Goal: Task Accomplishment & Management: Manage account settings

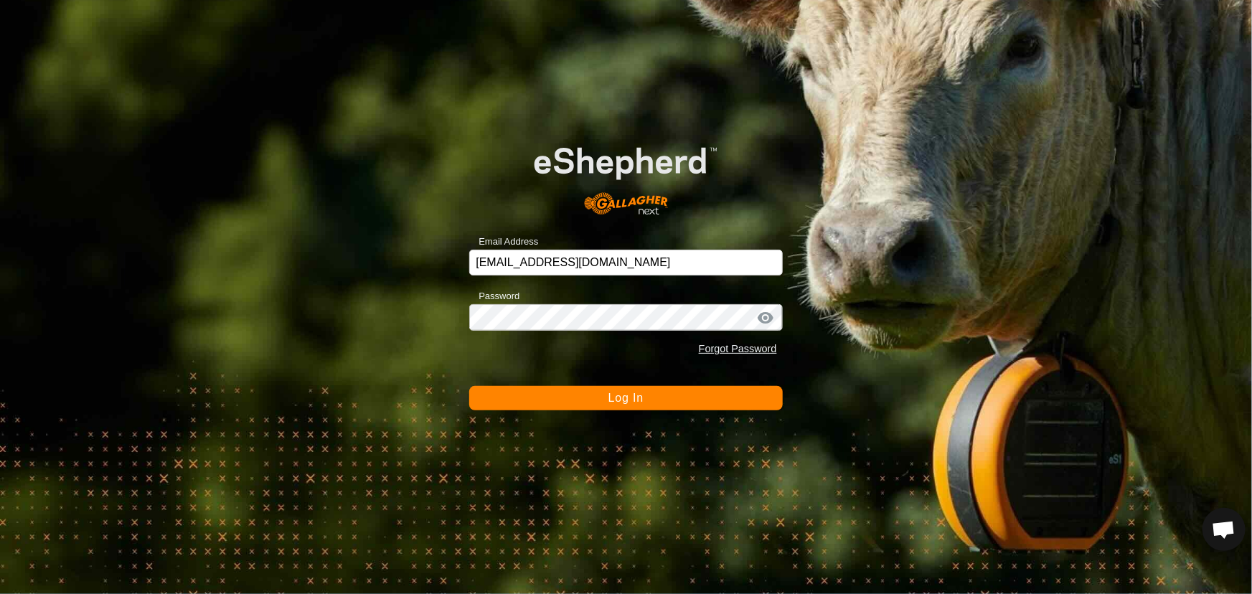
click at [628, 400] on span "Log In" at bounding box center [625, 398] width 35 height 12
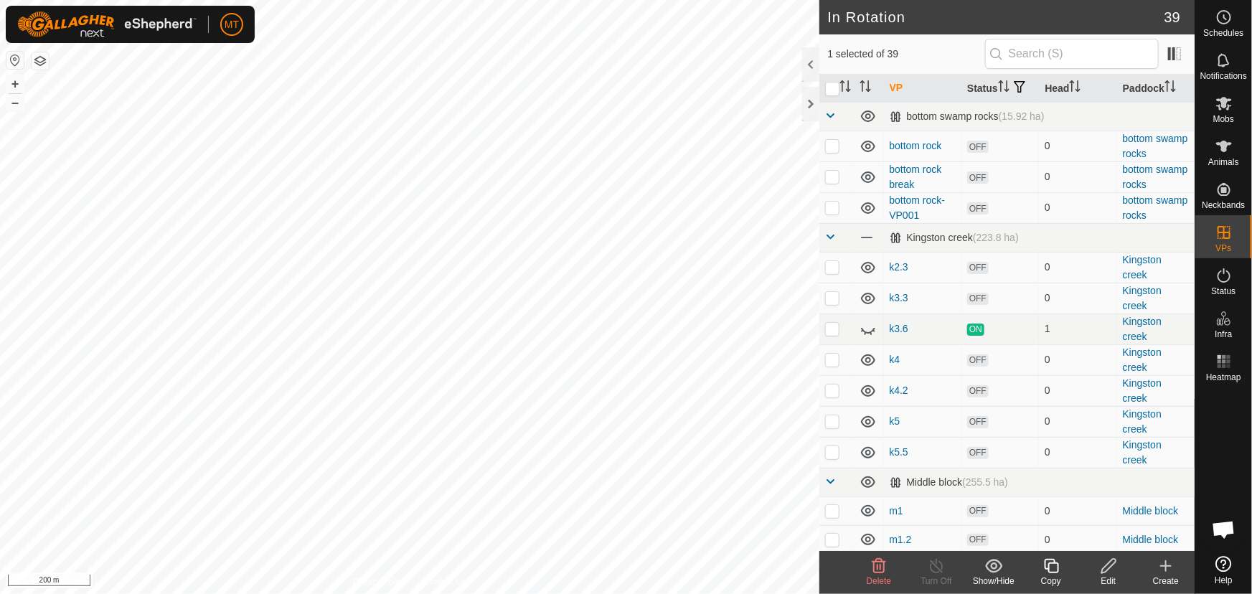
click at [1107, 573] on icon at bounding box center [1109, 565] width 18 height 17
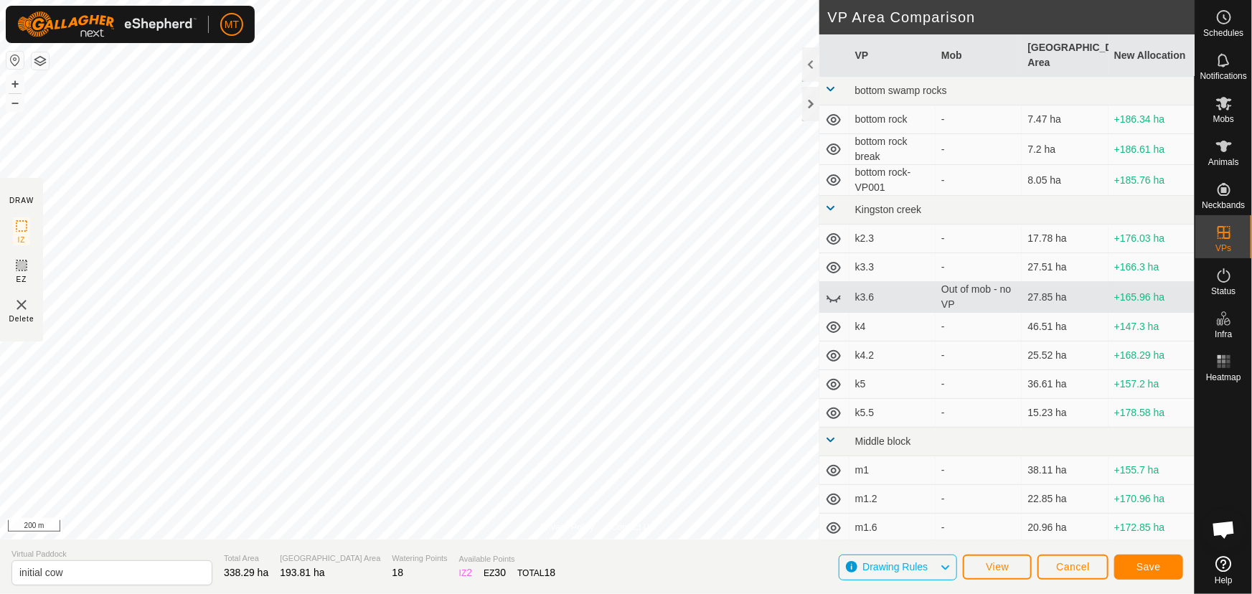
click at [518, 0] on html "MT Schedules Notifications Mobs Animals Neckbands VPs Status Infra Heatmap Help…" at bounding box center [626, 297] width 1252 height 594
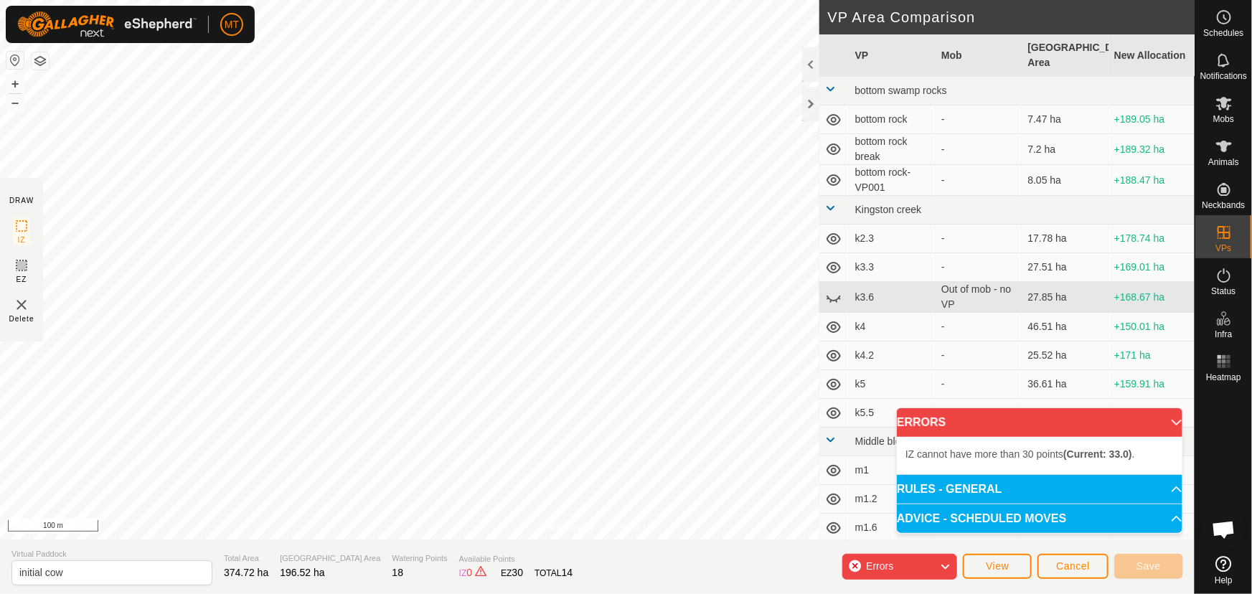
click at [656, 549] on div "Privacy Policy Contact Us Status: OFF Type: Inclusion Zone + – ⇧ i 100 m DRAW I…" at bounding box center [597, 297] width 1194 height 594
click at [46, 569] on input "initial cow" at bounding box center [111, 572] width 201 height 25
type input "initial hax cow shift"
click at [916, 562] on div "Errors" at bounding box center [899, 567] width 115 height 26
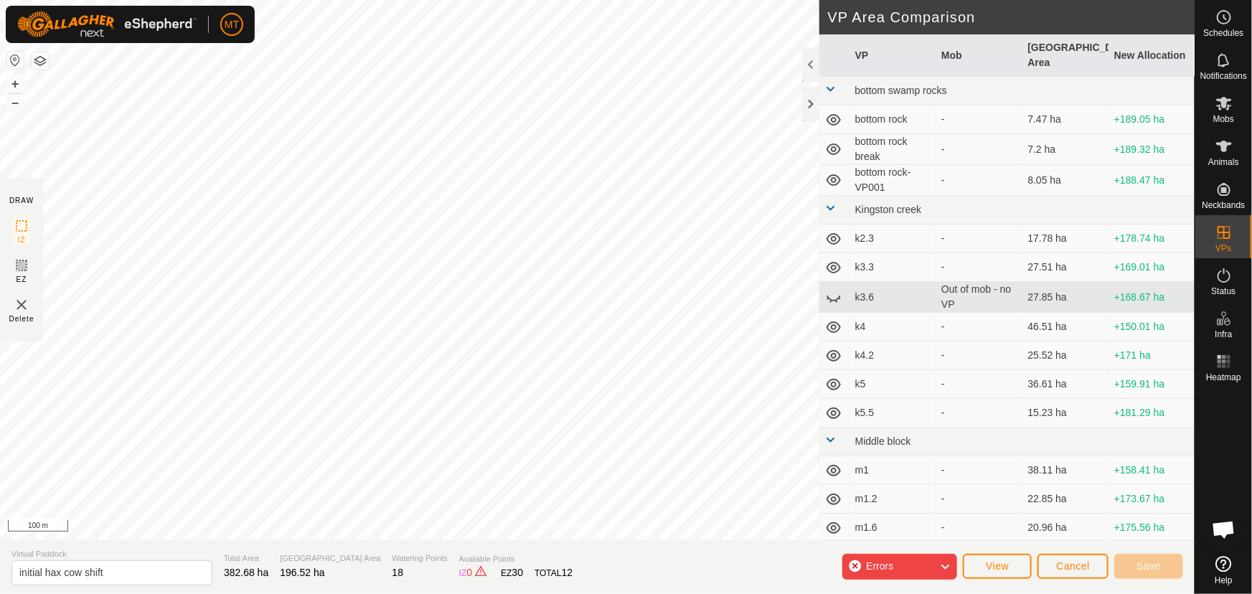
click at [916, 562] on div "Errors" at bounding box center [899, 567] width 115 height 26
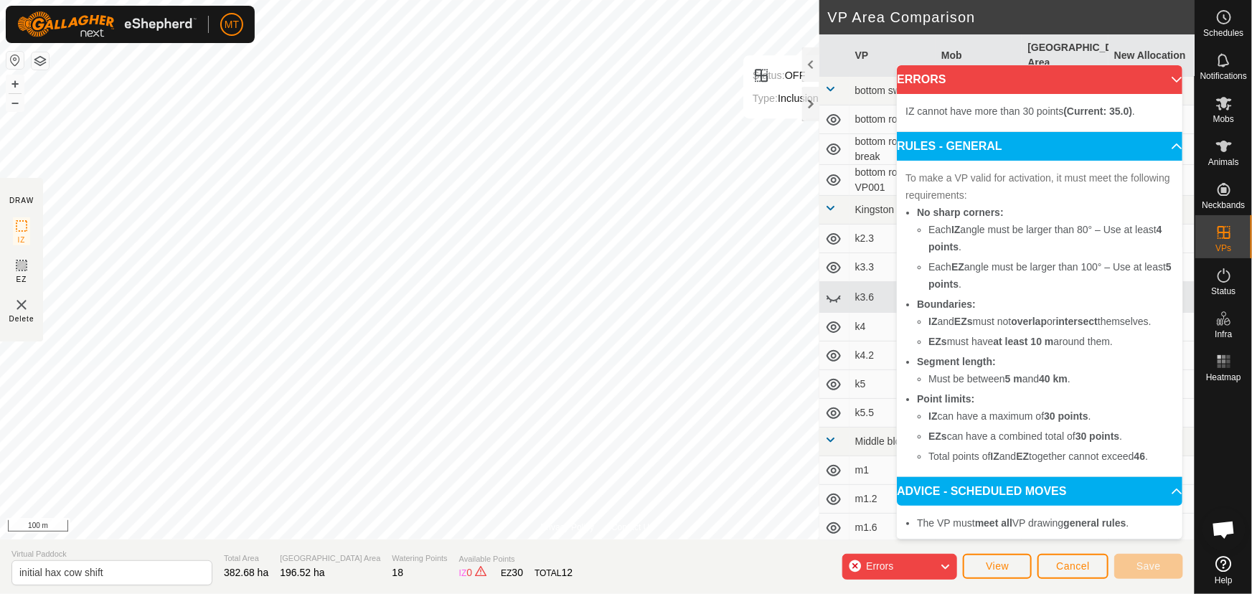
click at [932, 113] on span "IZ cannot have more than 30 points (Current: 35.0) ." at bounding box center [1020, 110] width 230 height 11
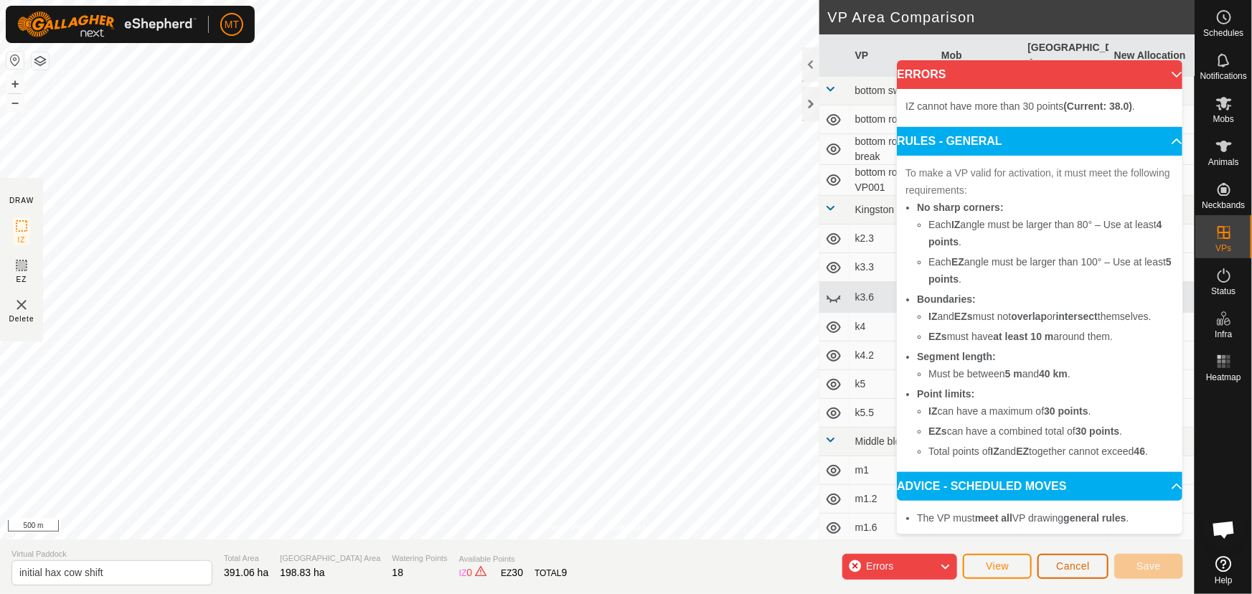
click at [1067, 554] on button "Cancel" at bounding box center [1072, 566] width 71 height 25
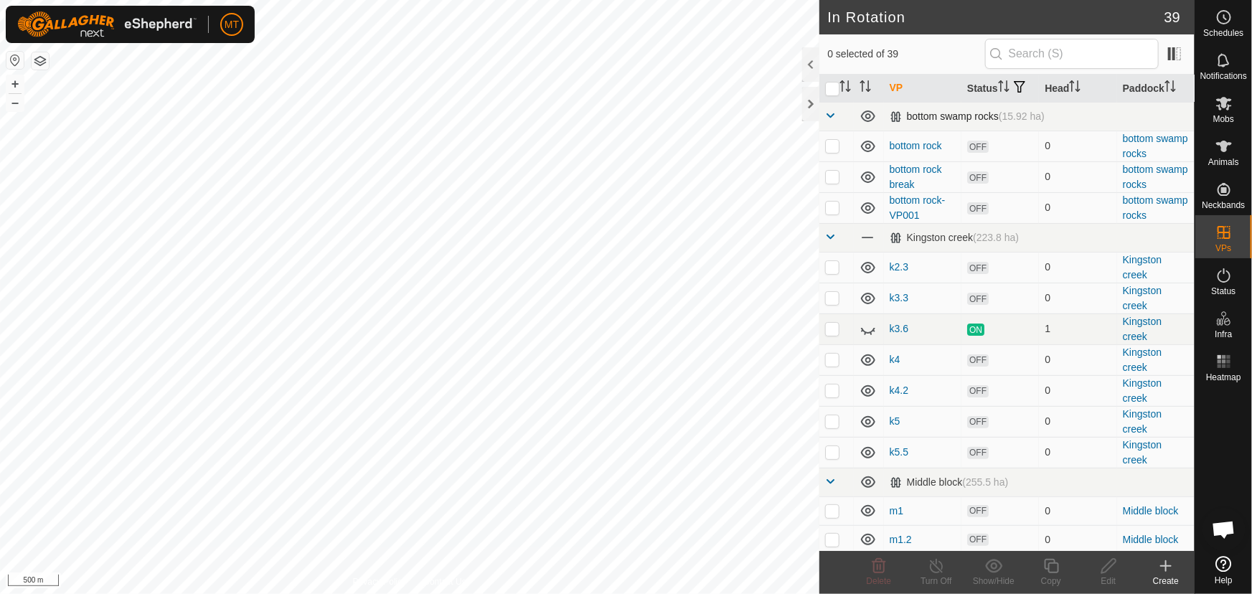
checkbox input "true"
click at [1107, 567] on icon at bounding box center [1109, 565] width 18 height 17
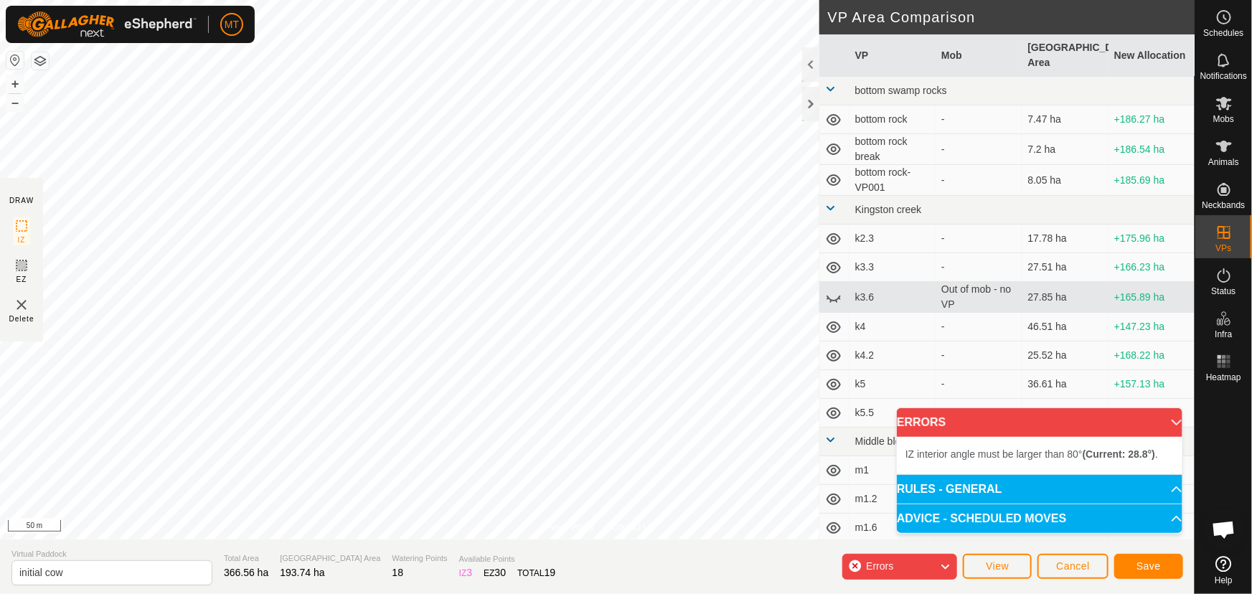
click at [277, 543] on div "Privacy Policy Contact Us Status: OFF Type: Inclusion Zone + – ⇧ i 50 m DRAW IZ…" at bounding box center [597, 297] width 1194 height 594
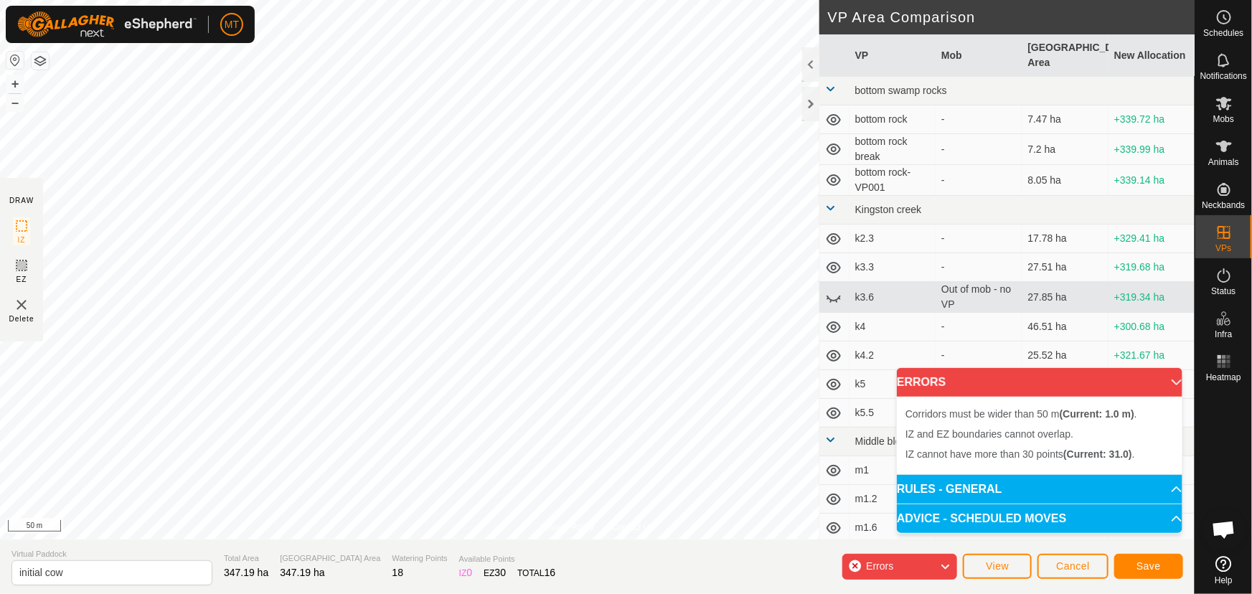
click at [545, 593] on html "MT Schedules Notifications Mobs Animals Neckbands VPs Status Infra Heatmap Help…" at bounding box center [626, 297] width 1252 height 594
click at [557, 593] on html "MT Schedules Notifications Mobs Animals Neckbands VPs Status Infra Heatmap Help…" at bounding box center [626, 297] width 1252 height 594
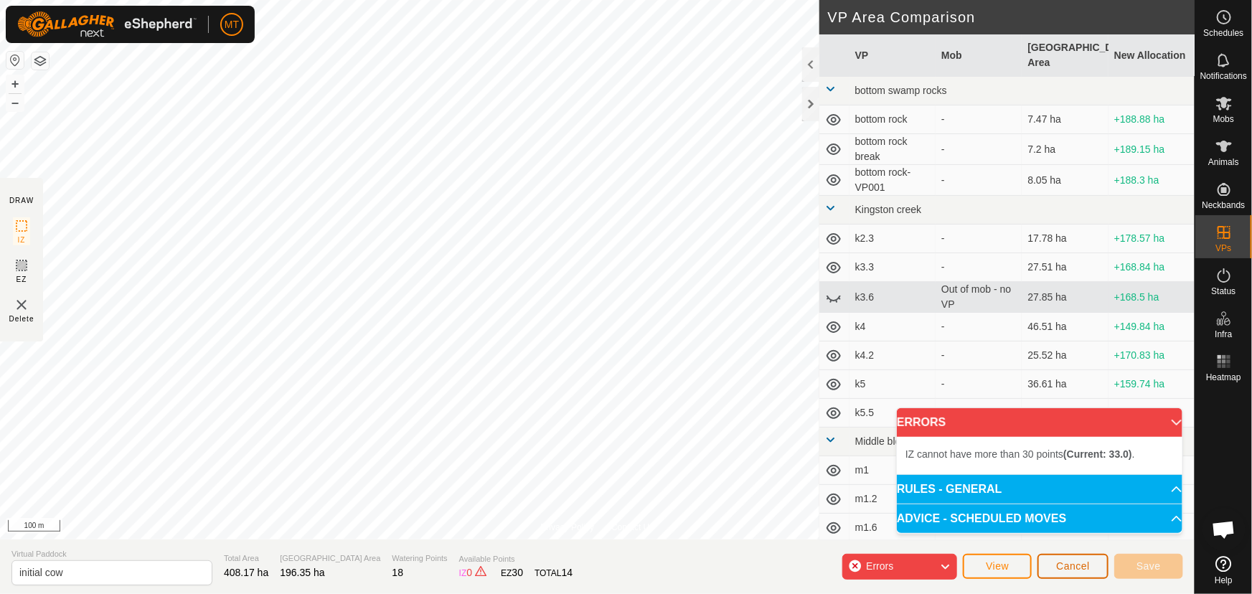
click at [1077, 565] on span "Cancel" at bounding box center [1073, 565] width 34 height 11
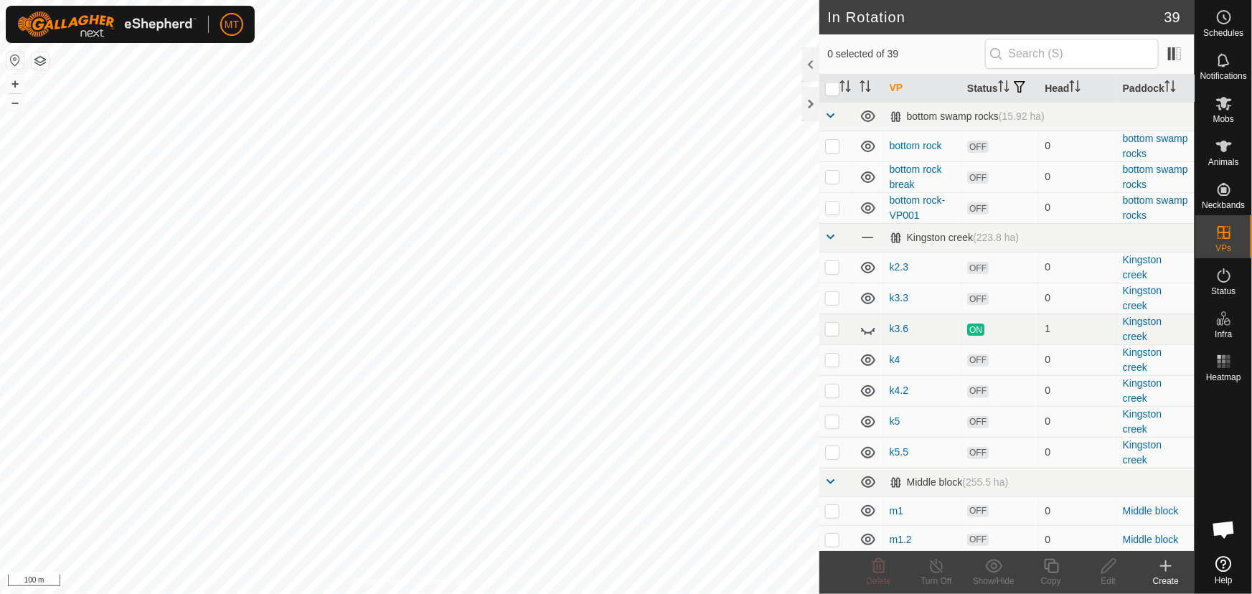
checkbox input "true"
click at [1113, 567] on icon at bounding box center [1109, 565] width 18 height 17
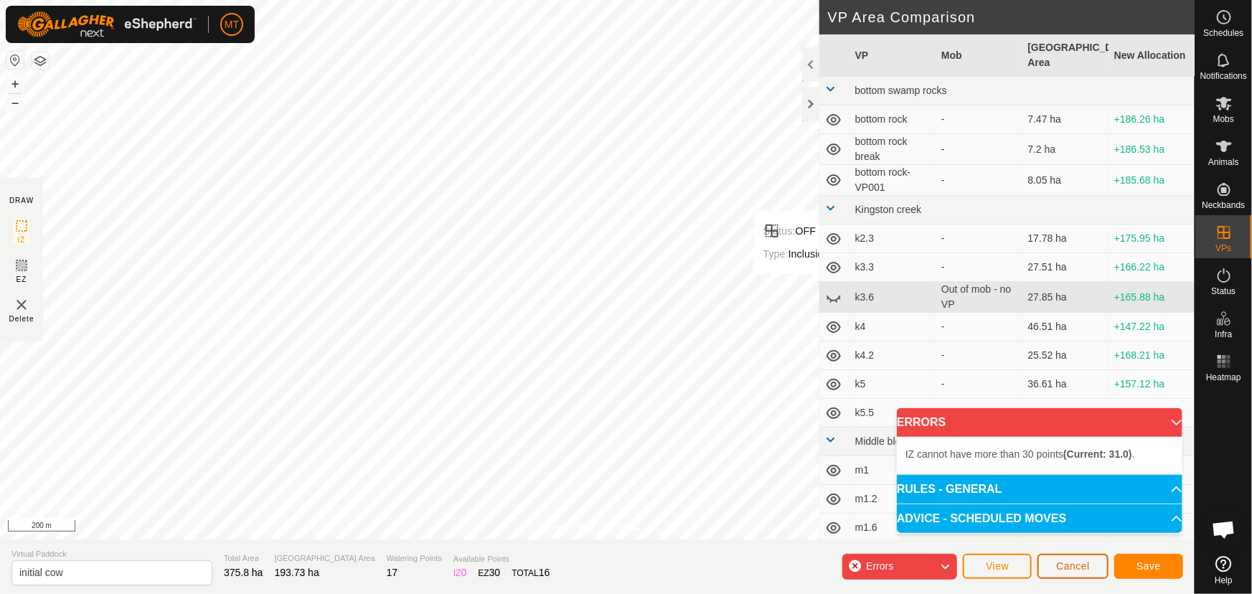
click at [1056, 564] on span "Cancel" at bounding box center [1073, 565] width 34 height 11
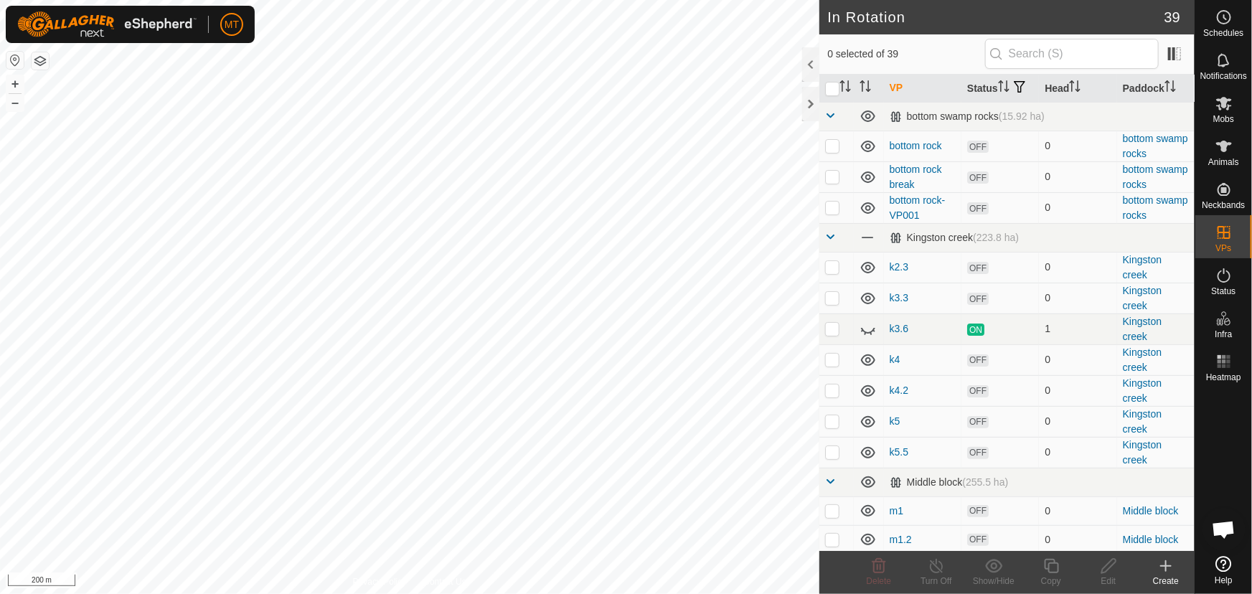
checkbox input "true"
click at [1105, 567] on icon at bounding box center [1108, 566] width 14 height 14
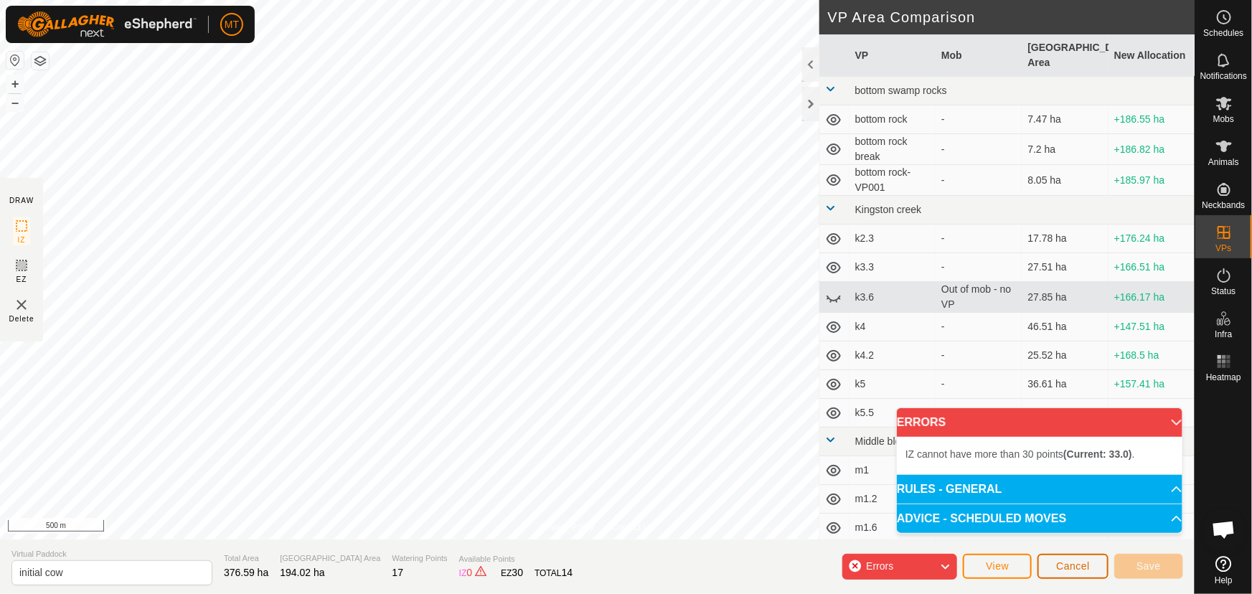
click at [1073, 564] on span "Cancel" at bounding box center [1073, 565] width 34 height 11
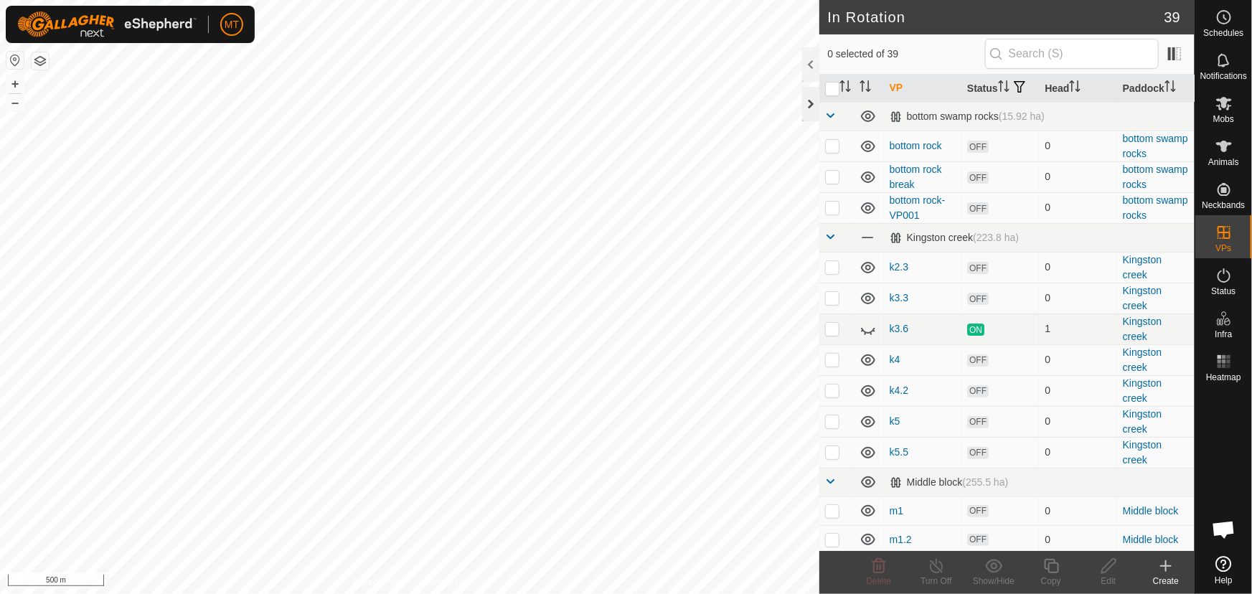
checkbox input "true"
click at [1106, 567] on icon at bounding box center [1109, 565] width 18 height 17
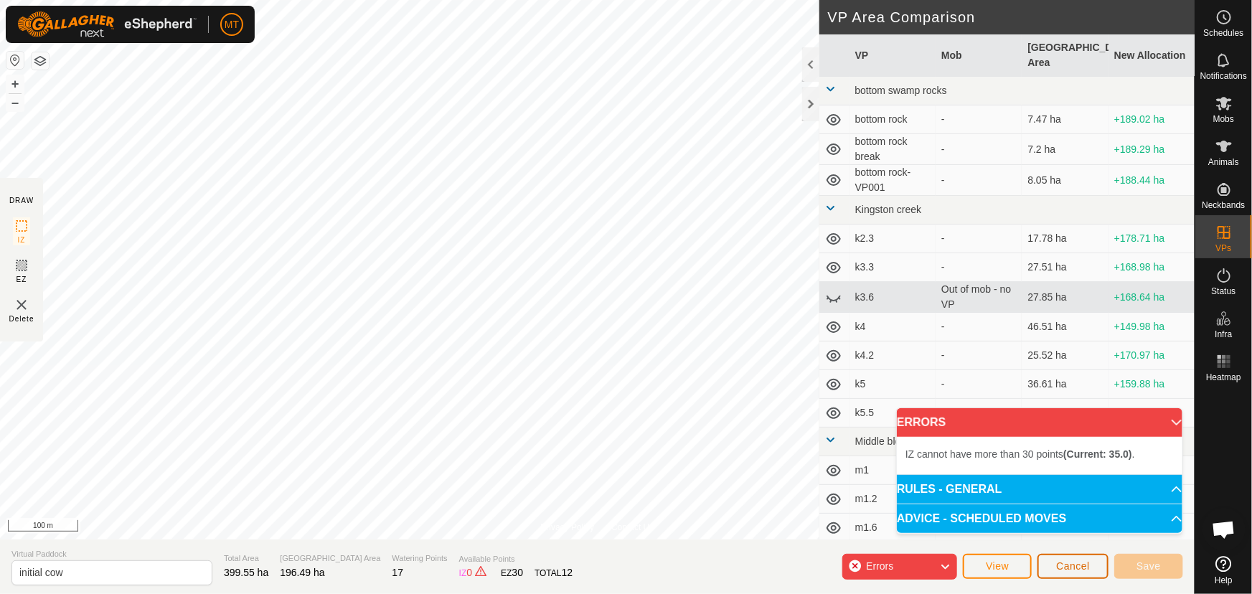
click at [1082, 565] on span "Cancel" at bounding box center [1073, 565] width 34 height 11
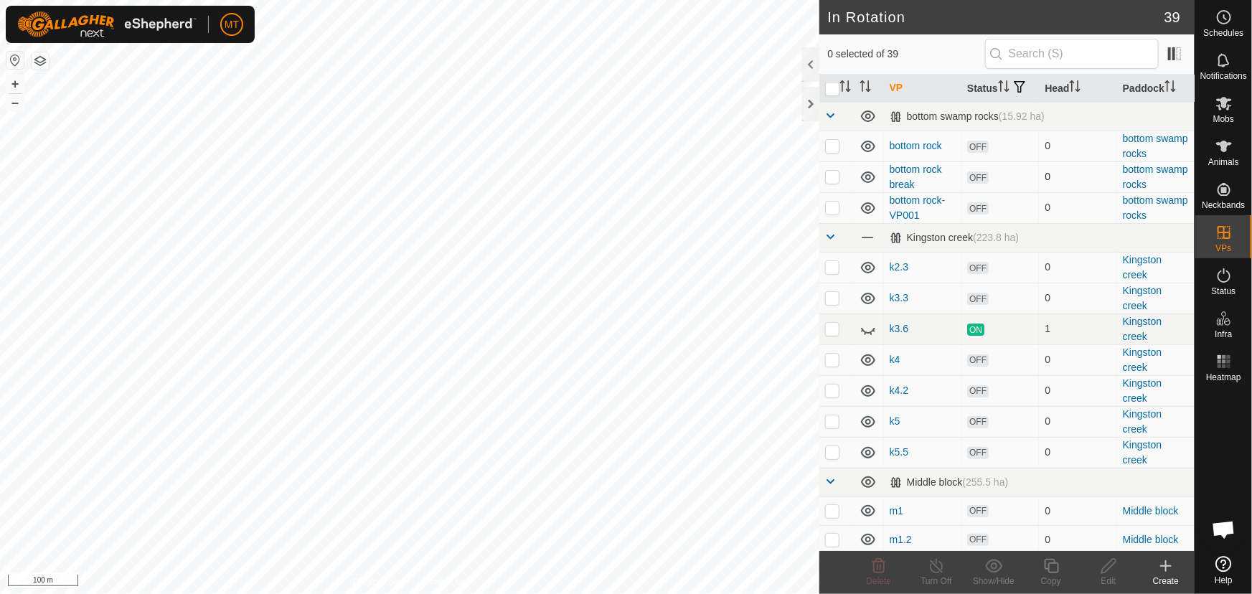
checkbox input "true"
click at [1106, 569] on icon at bounding box center [1109, 565] width 18 height 17
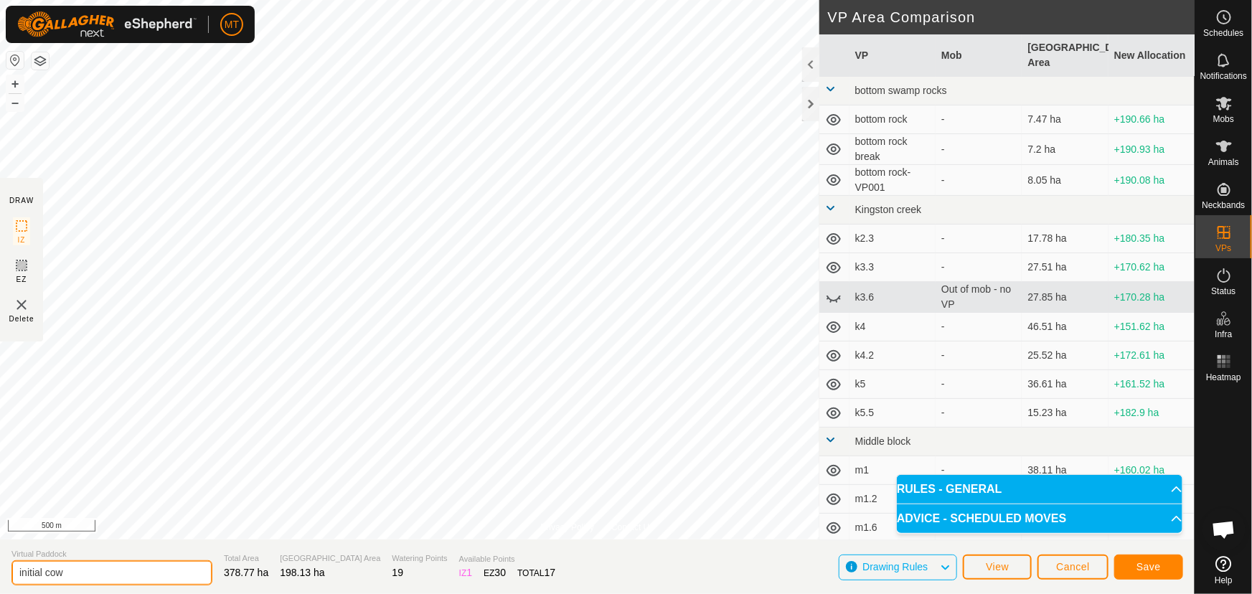
click at [44, 569] on input "initial cow" at bounding box center [111, 572] width 201 height 25
type input "initial hax cow shift"
click at [1152, 567] on span "Save" at bounding box center [1148, 566] width 24 height 11
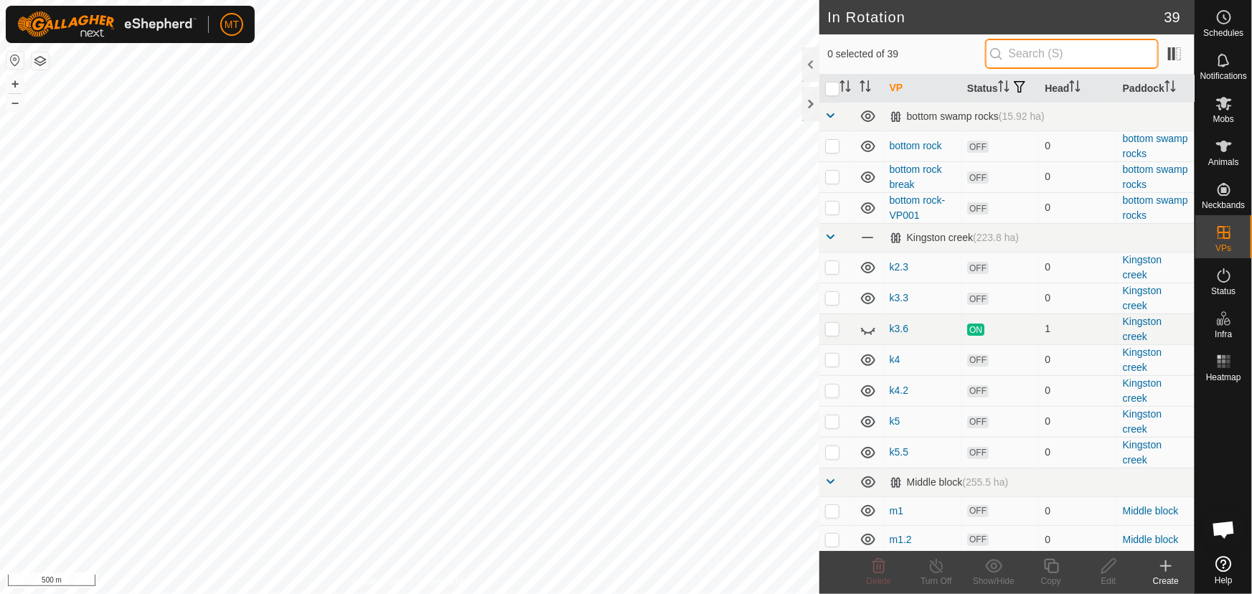
click at [1079, 49] on input "text" at bounding box center [1072, 54] width 174 height 30
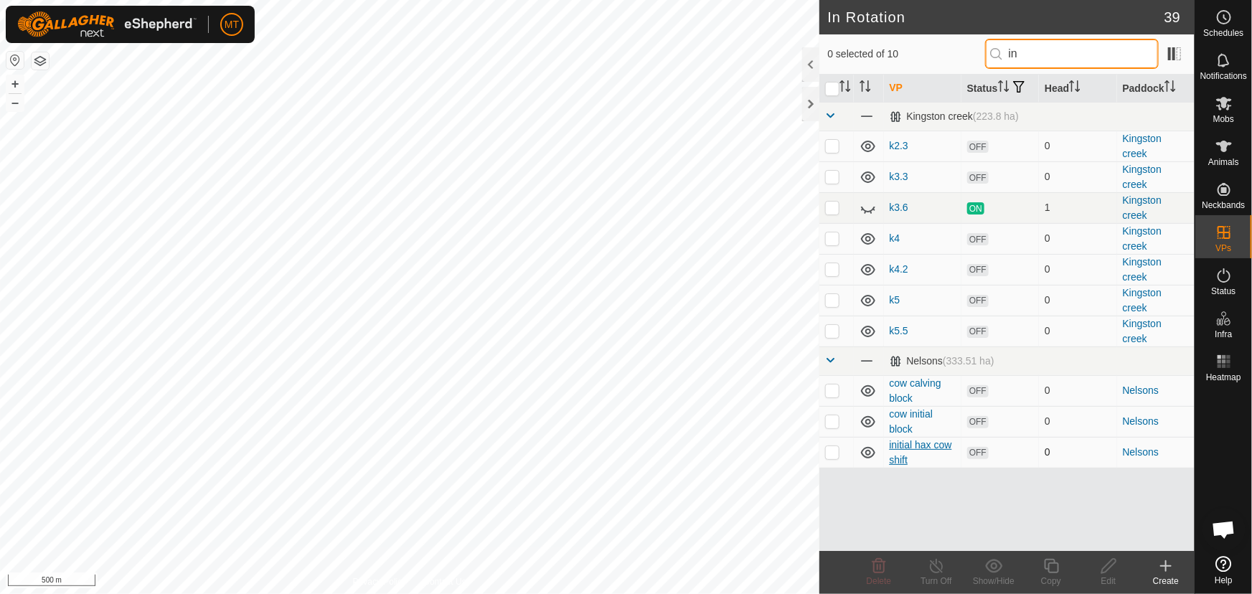
type input "in"
click at [893, 447] on link "initial hax cow shift" at bounding box center [920, 452] width 62 height 27
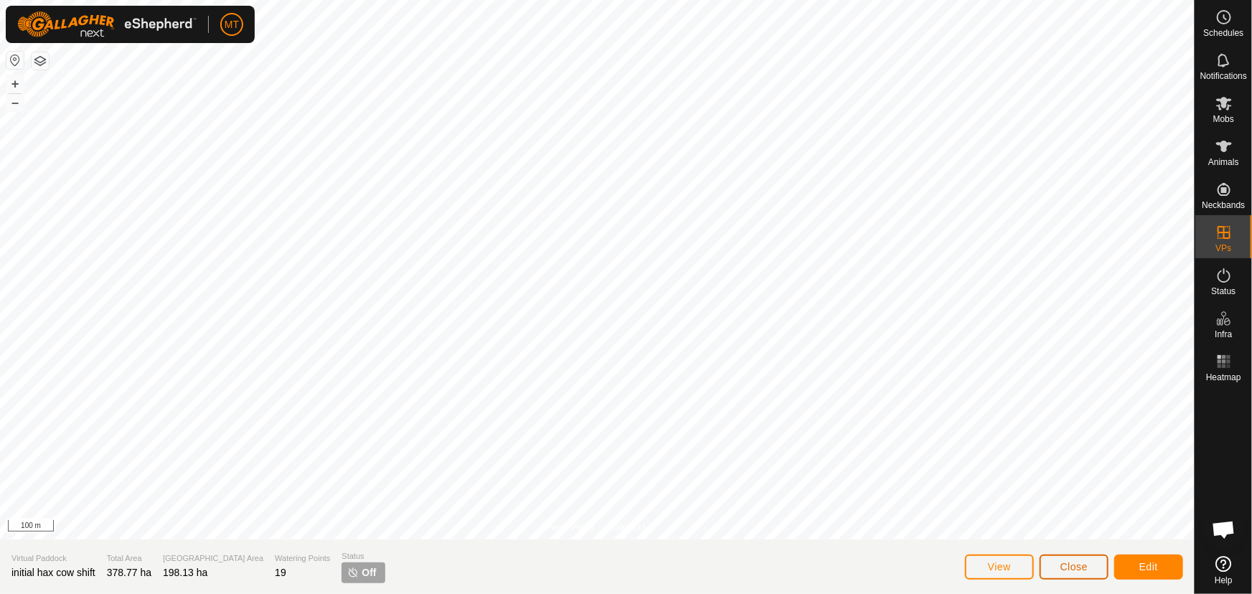
click at [1051, 566] on button "Close" at bounding box center [1073, 566] width 69 height 25
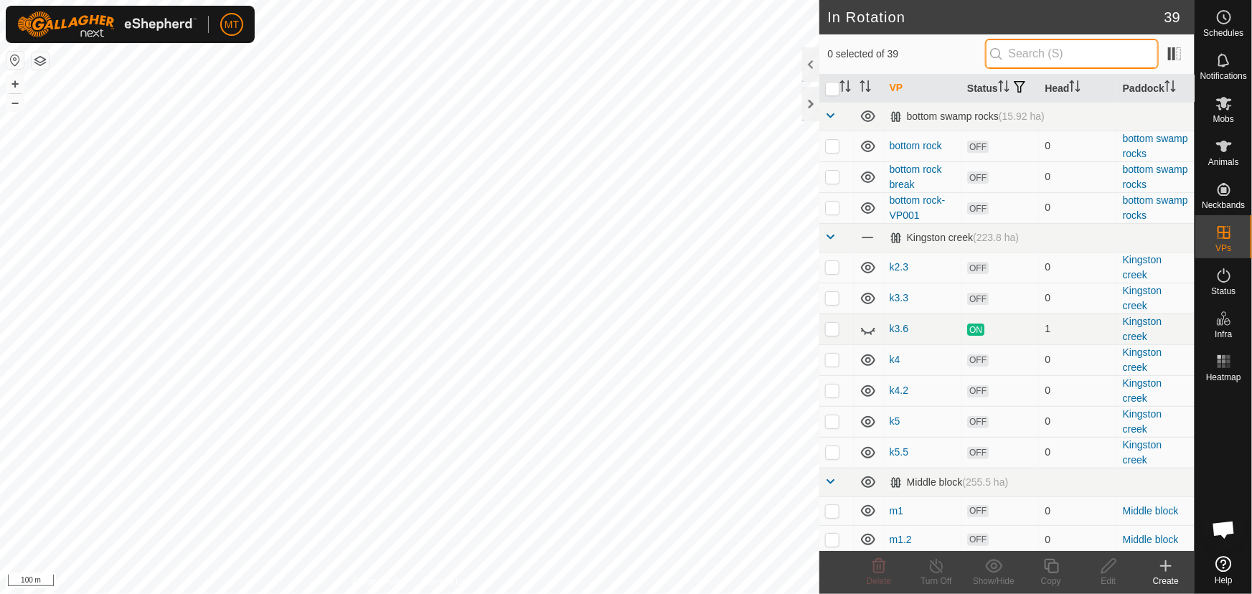
click at [1025, 49] on input "text" at bounding box center [1072, 54] width 174 height 30
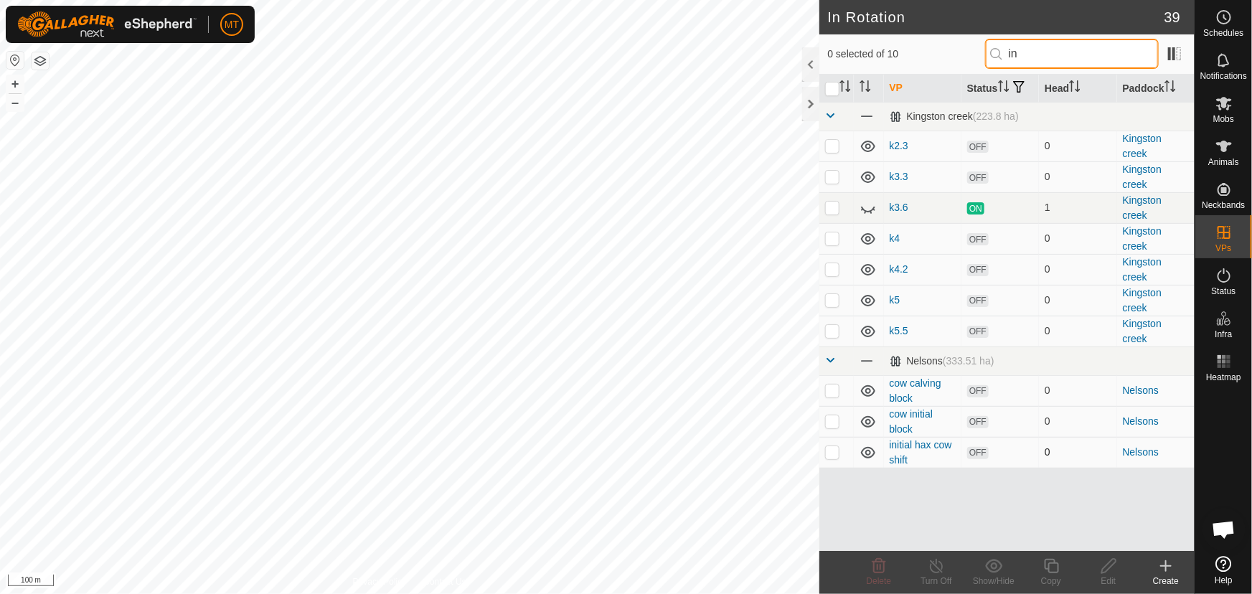
type input "in"
click at [836, 448] on p-checkbox at bounding box center [832, 451] width 14 height 11
checkbox input "true"
click at [1060, 570] on copy-svg-icon at bounding box center [1050, 565] width 57 height 17
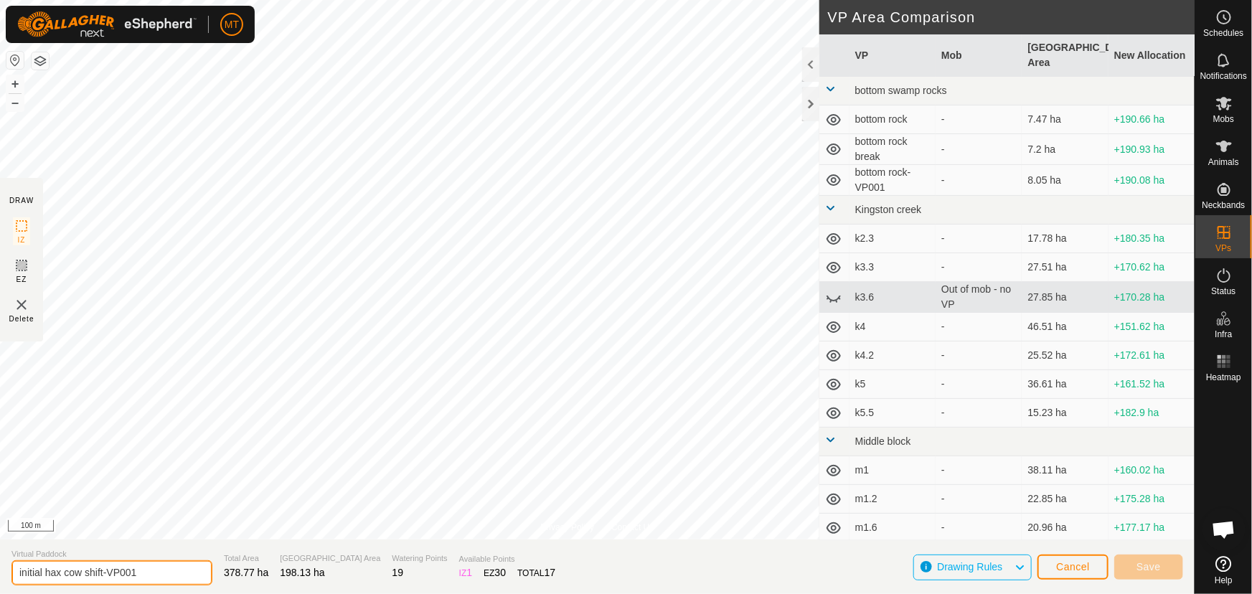
click at [57, 574] on input "initial hax cow shift-VP001" at bounding box center [111, 572] width 201 height 25
drag, startPoint x: 61, startPoint y: 572, endPoint x: 47, endPoint y: 574, distance: 13.7
click at [47, 574] on input "initial hax cow shift-VP001" at bounding box center [111, 572] width 201 height 25
type input "initial [PERSON_NAME] cow shift-VP001"
click at [483, 0] on html "MT Schedules Notifications Mobs Animals Neckbands VPs Status Infra Heatmap Help…" at bounding box center [626, 297] width 1252 height 594
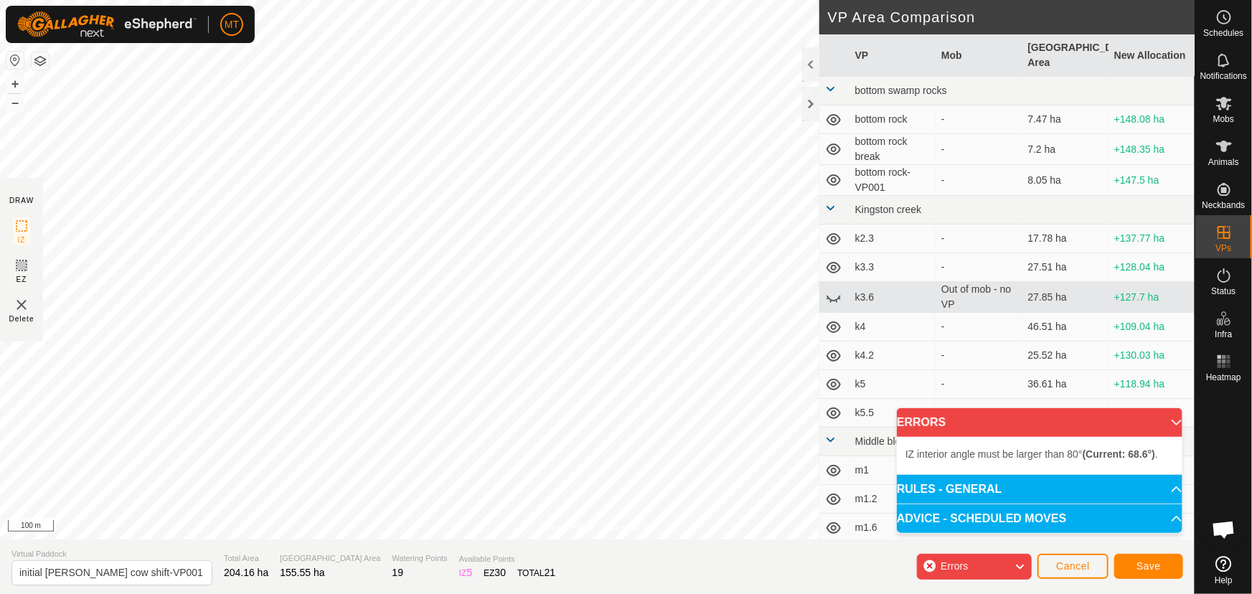
click at [724, 0] on html "MT Schedules Notifications Mobs Animals Neckbands VPs Status Infra Heatmap Help…" at bounding box center [626, 297] width 1252 height 594
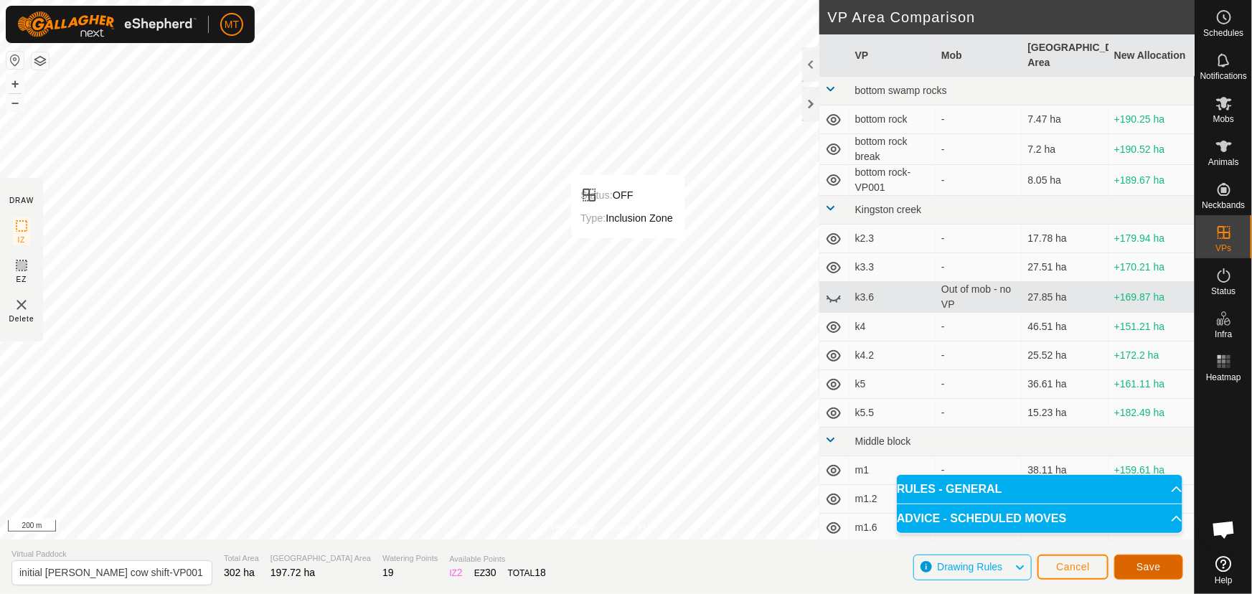
click at [1154, 568] on span "Save" at bounding box center [1148, 566] width 24 height 11
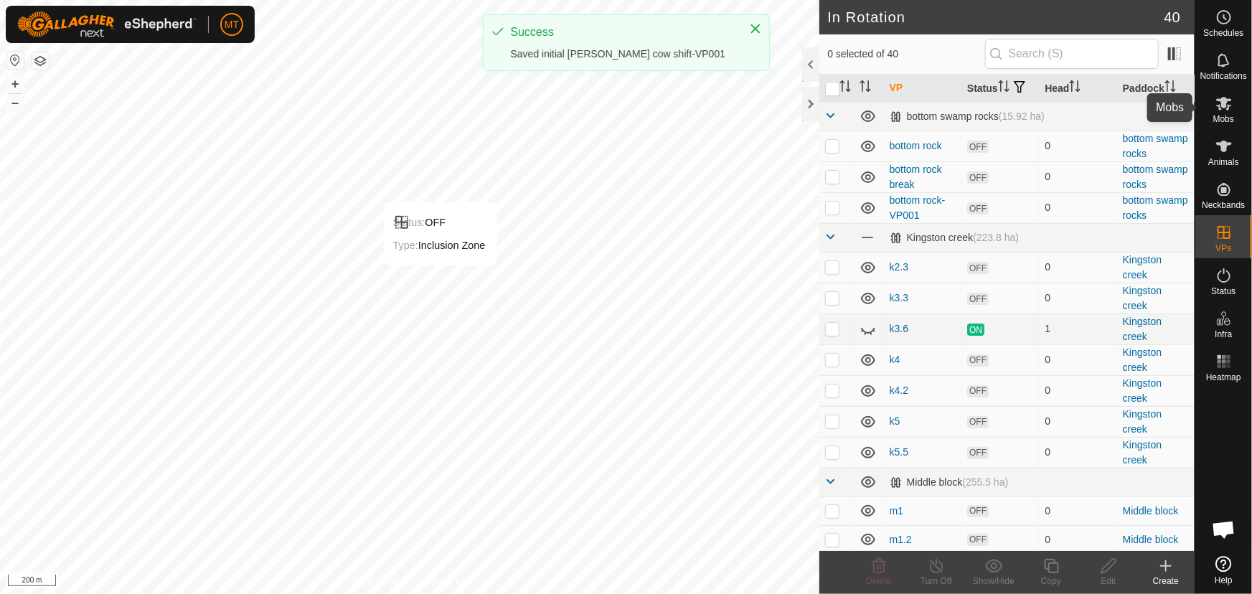
click at [1233, 100] on es-mob-svg-icon at bounding box center [1224, 103] width 26 height 23
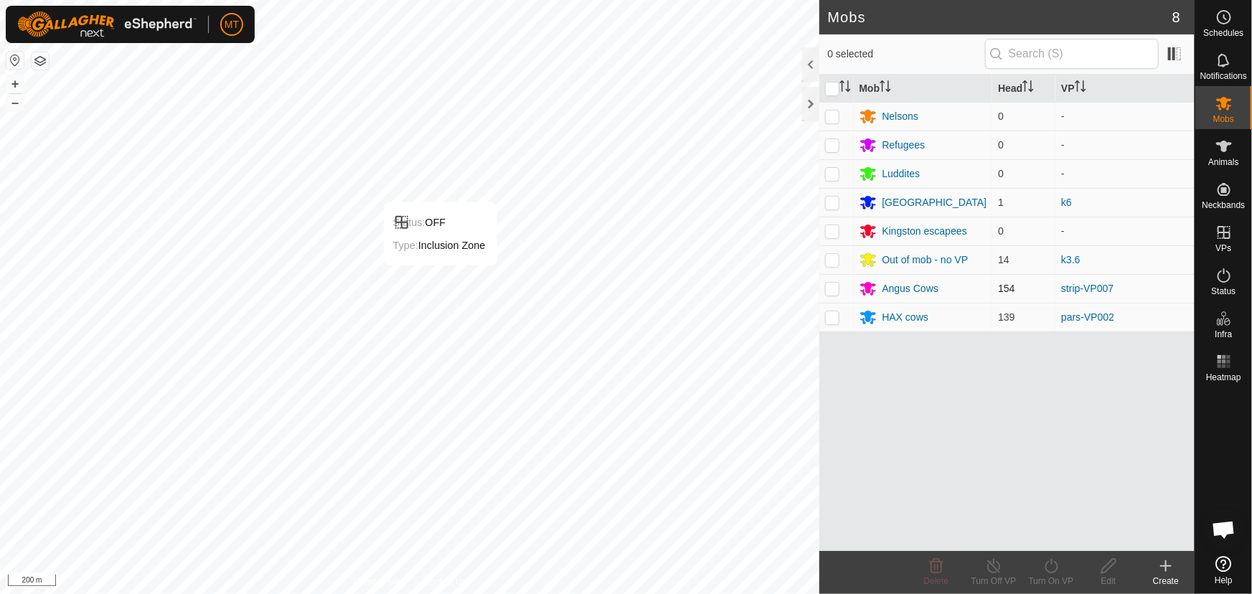
click at [835, 285] on p-checkbox at bounding box center [832, 288] width 14 height 11
checkbox input "true"
click at [1051, 574] on icon at bounding box center [1051, 565] width 18 height 17
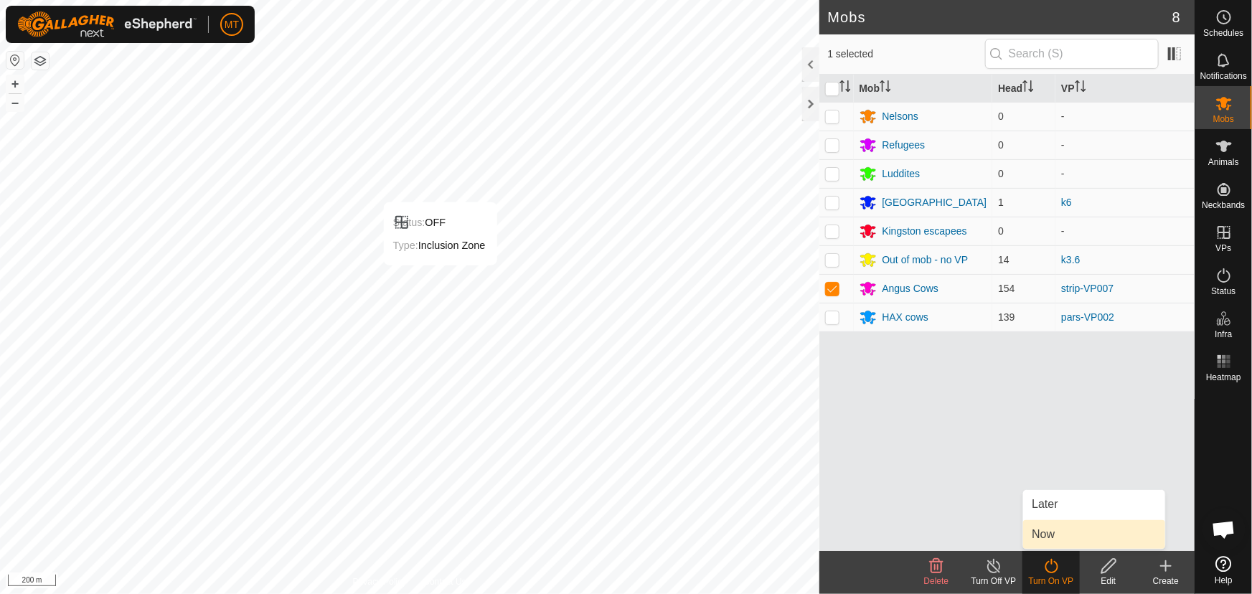
click at [1048, 525] on link "Now" at bounding box center [1094, 534] width 142 height 29
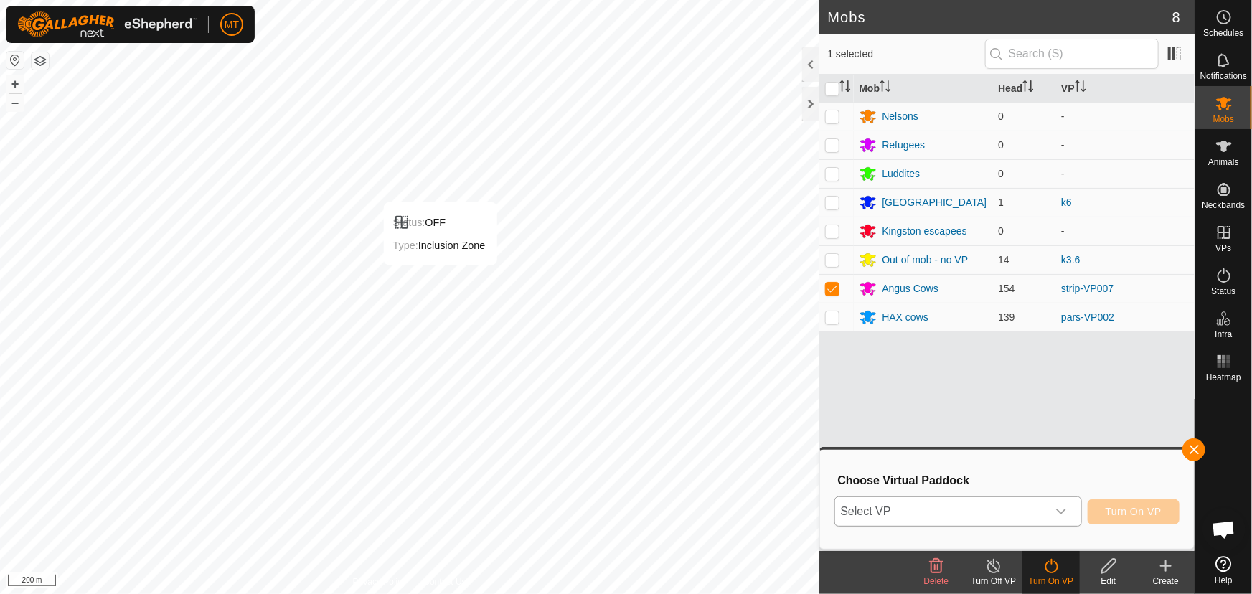
click at [992, 518] on span "Select VP" at bounding box center [941, 511] width 212 height 29
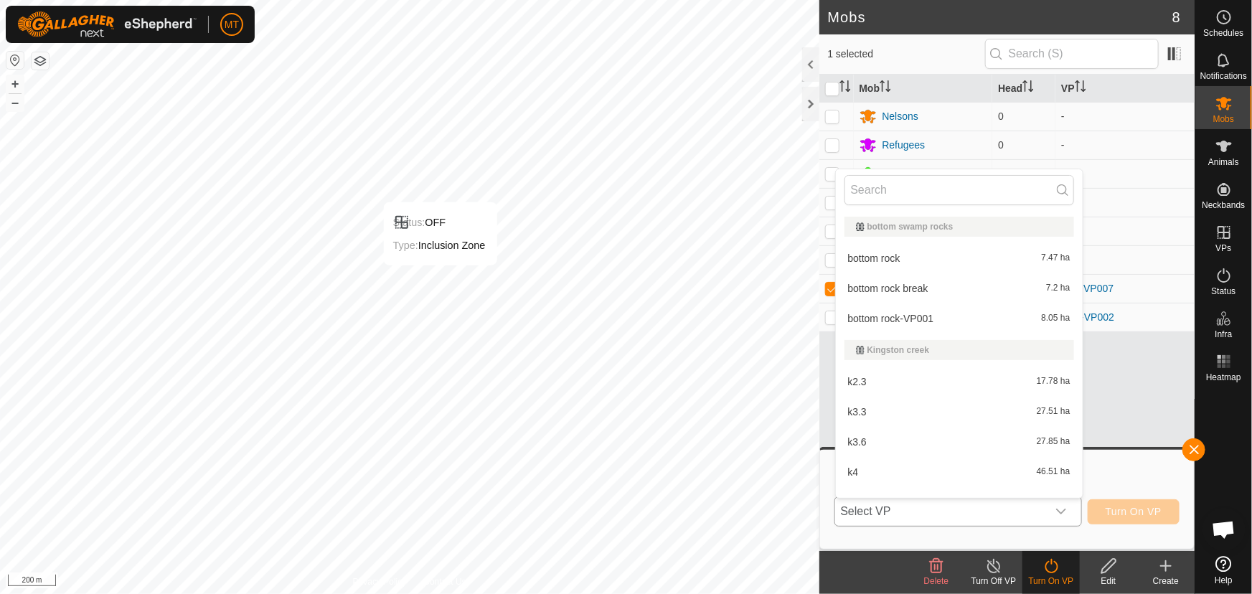
scroll to position [18, 0]
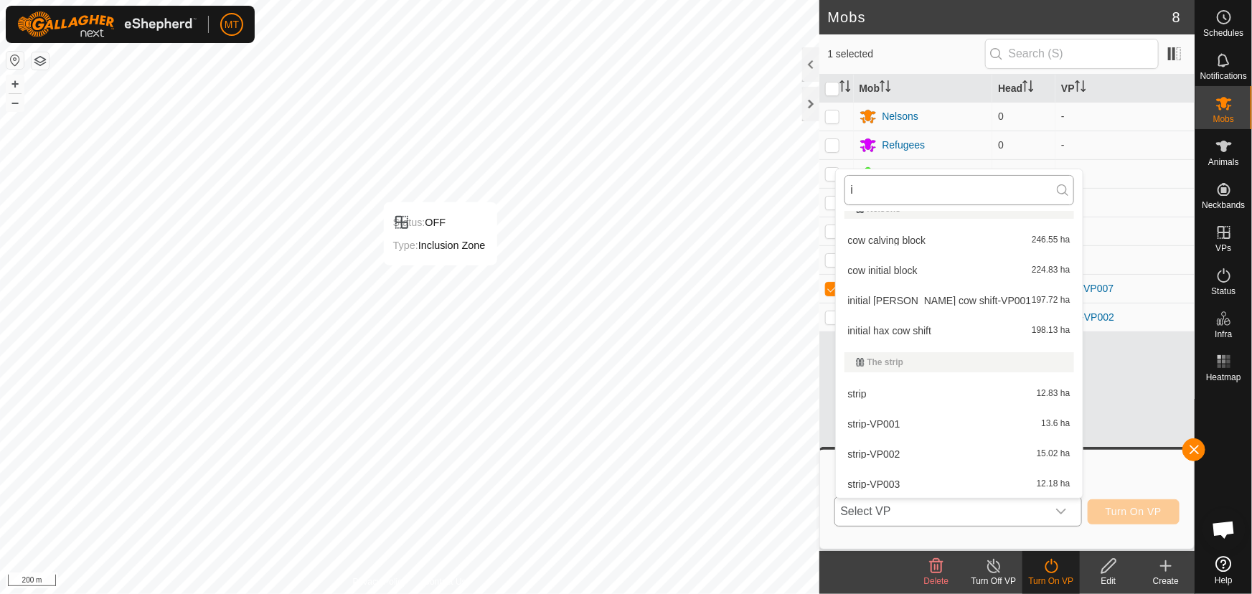
type input "in"
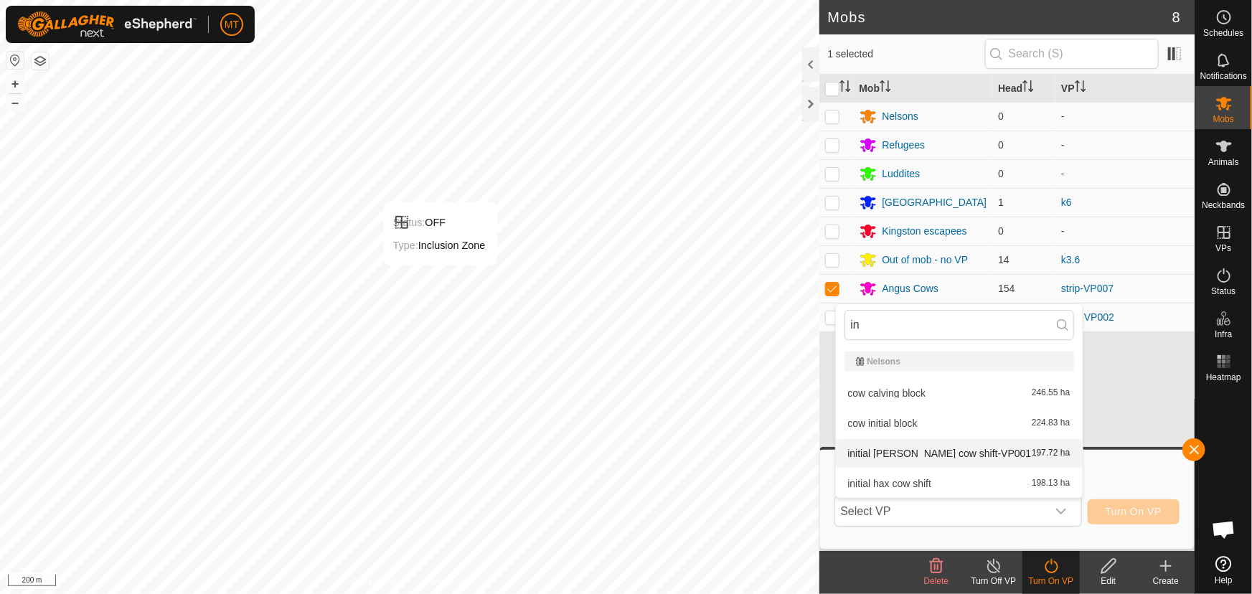
type input "in"
click at [922, 455] on li "initial [PERSON_NAME] cow shift-VP001 197.72 ha" at bounding box center [959, 453] width 247 height 29
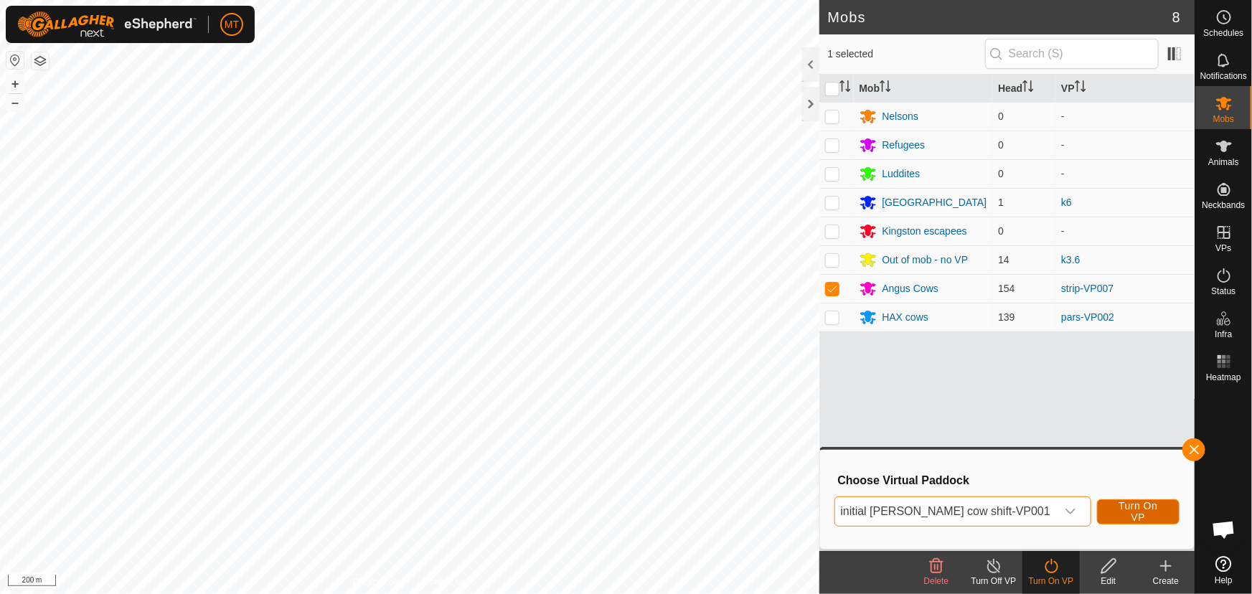
click at [1115, 505] on span "Turn On VP" at bounding box center [1138, 511] width 47 height 23
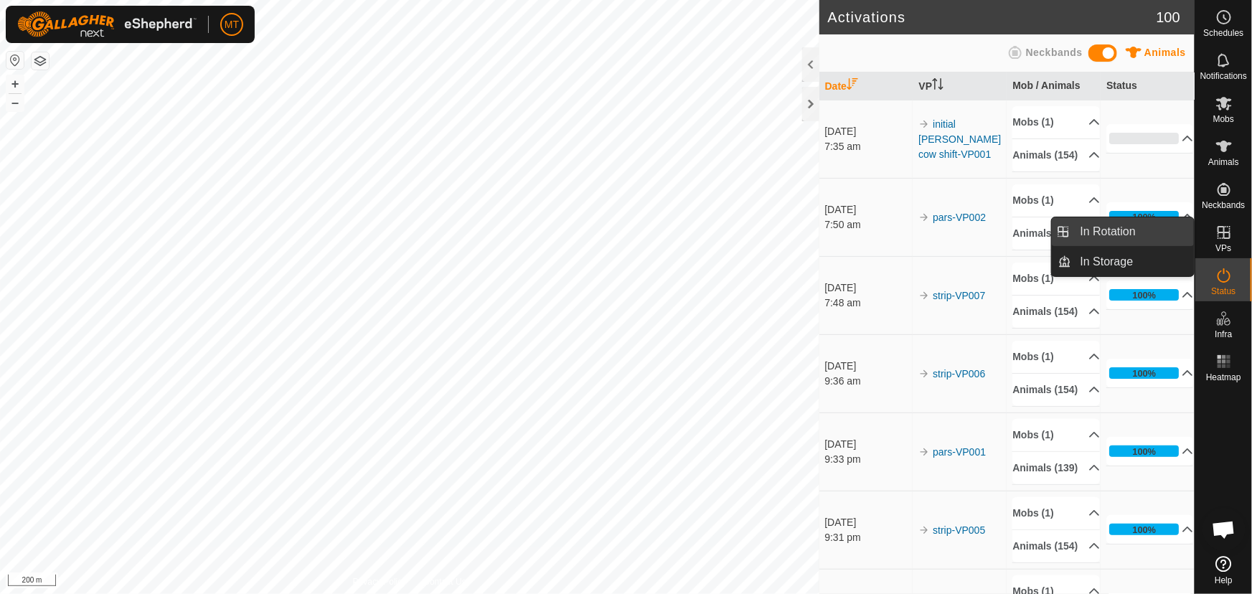
click at [1112, 232] on link "In Rotation" at bounding box center [1133, 231] width 123 height 29
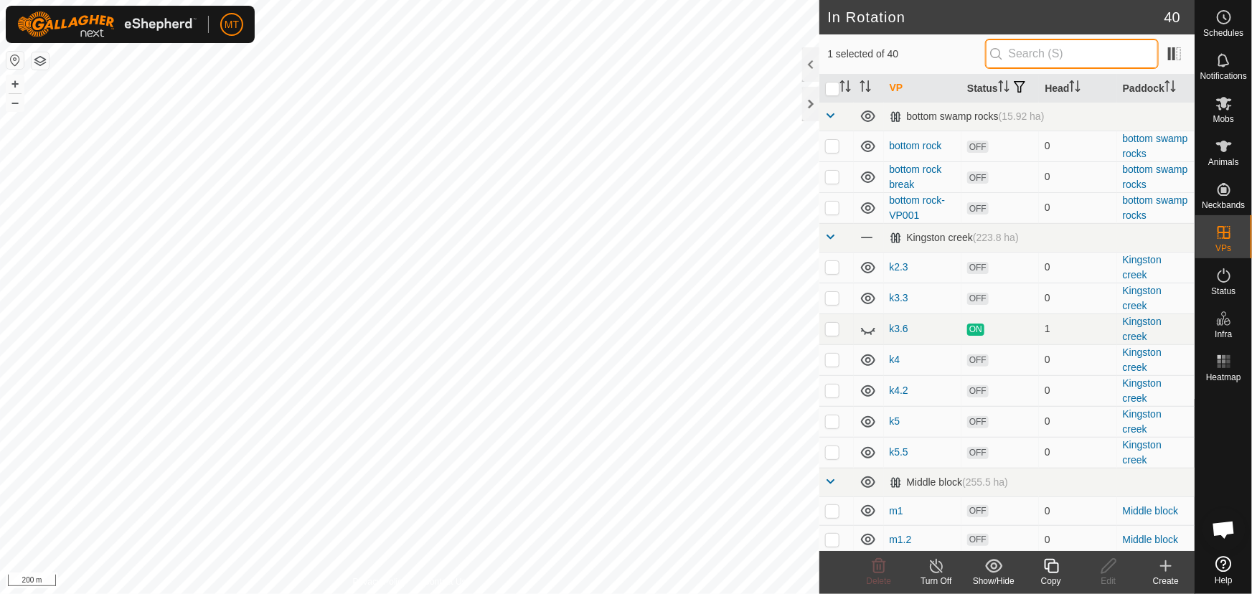
click at [1053, 57] on input "text" at bounding box center [1072, 54] width 174 height 30
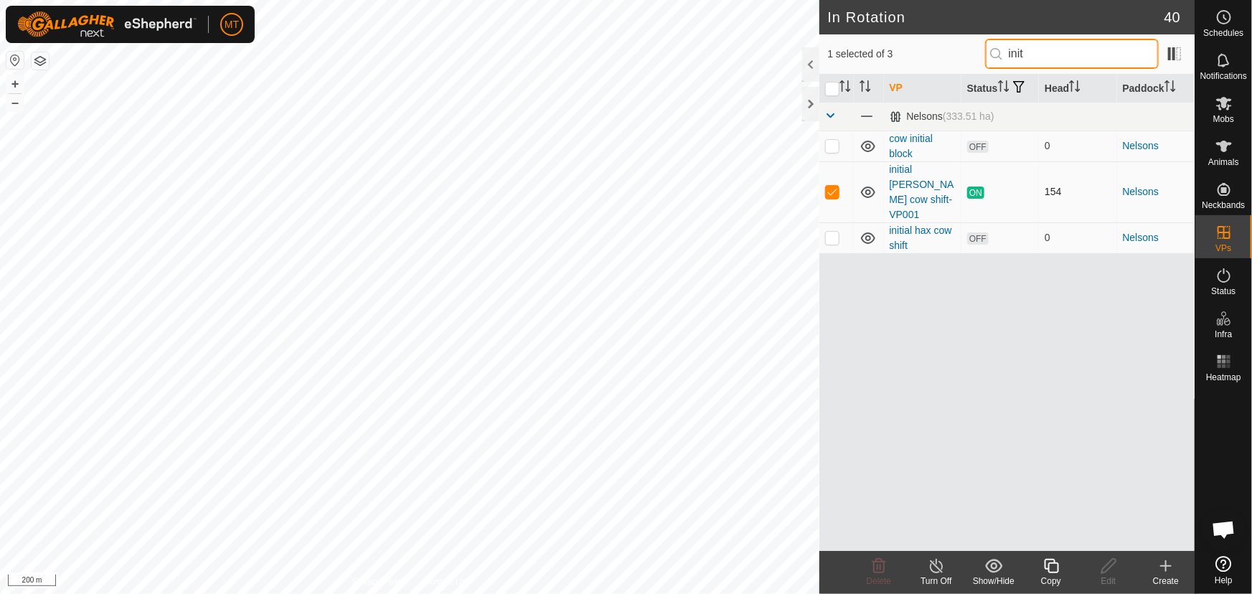
type input "init"
click at [830, 189] on td at bounding box center [836, 191] width 34 height 61
checkbox input "false"
click at [831, 232] on p-checkbox at bounding box center [832, 237] width 14 height 11
checkbox input "true"
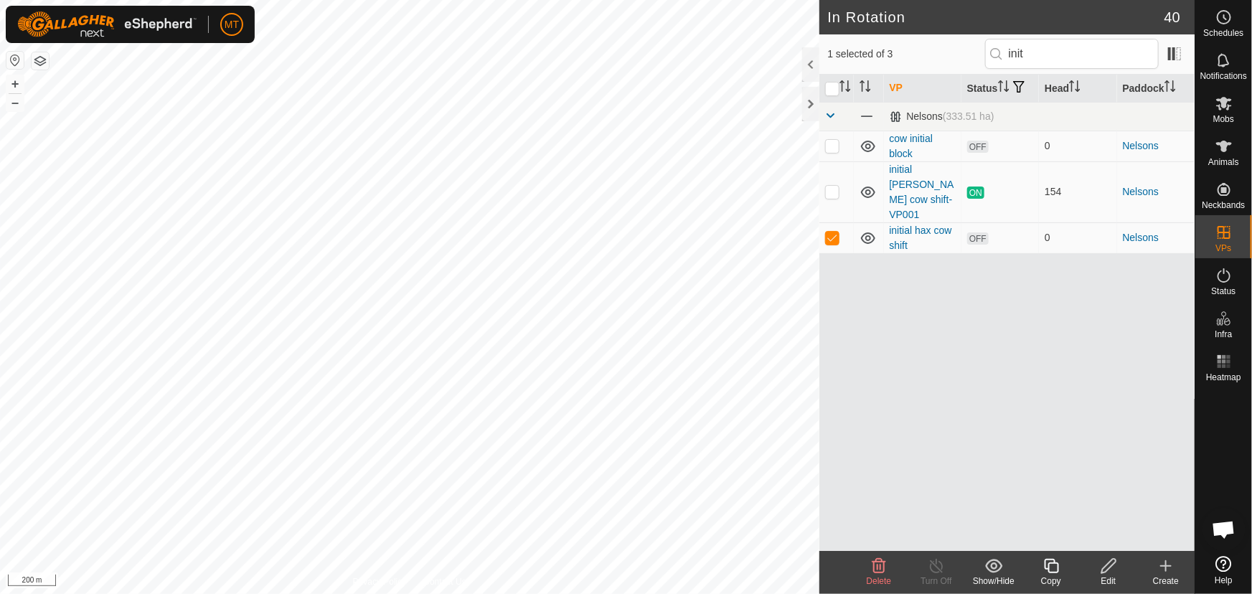
click at [1052, 569] on icon at bounding box center [1051, 565] width 18 height 17
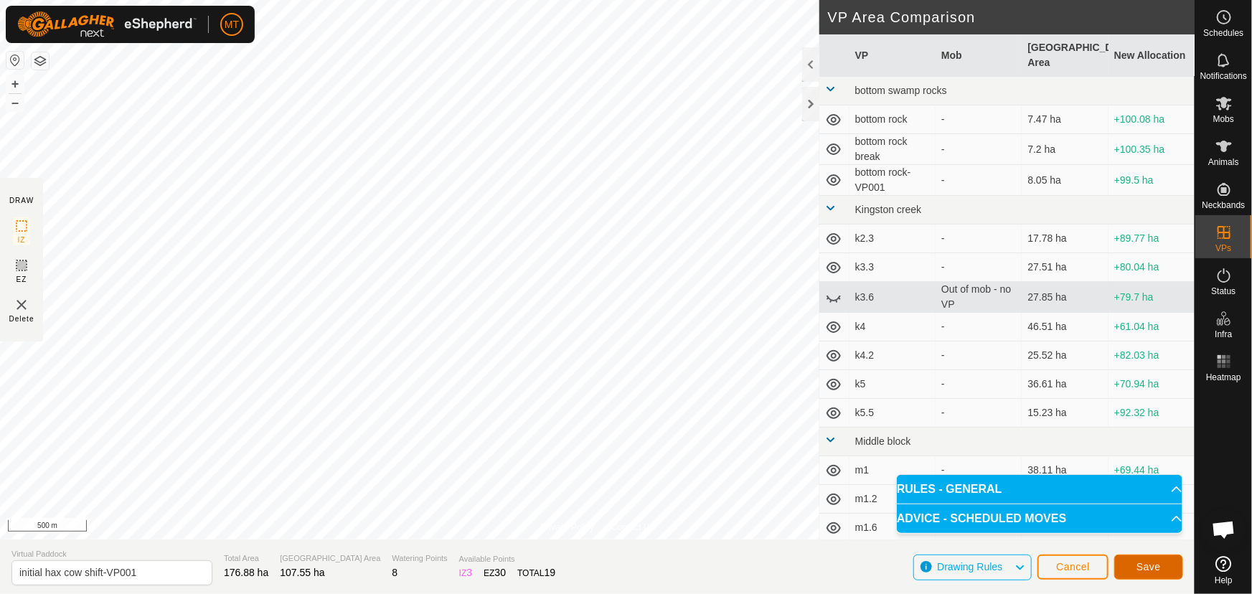
click at [1141, 565] on span "Save" at bounding box center [1148, 566] width 24 height 11
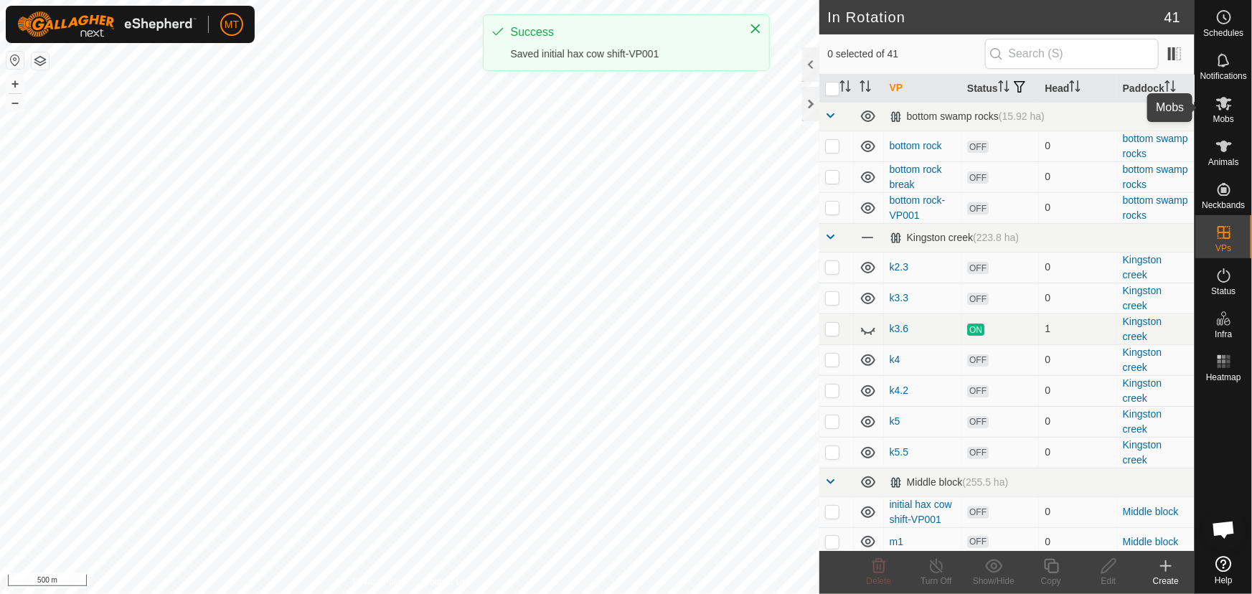
click at [1220, 105] on icon at bounding box center [1223, 103] width 17 height 17
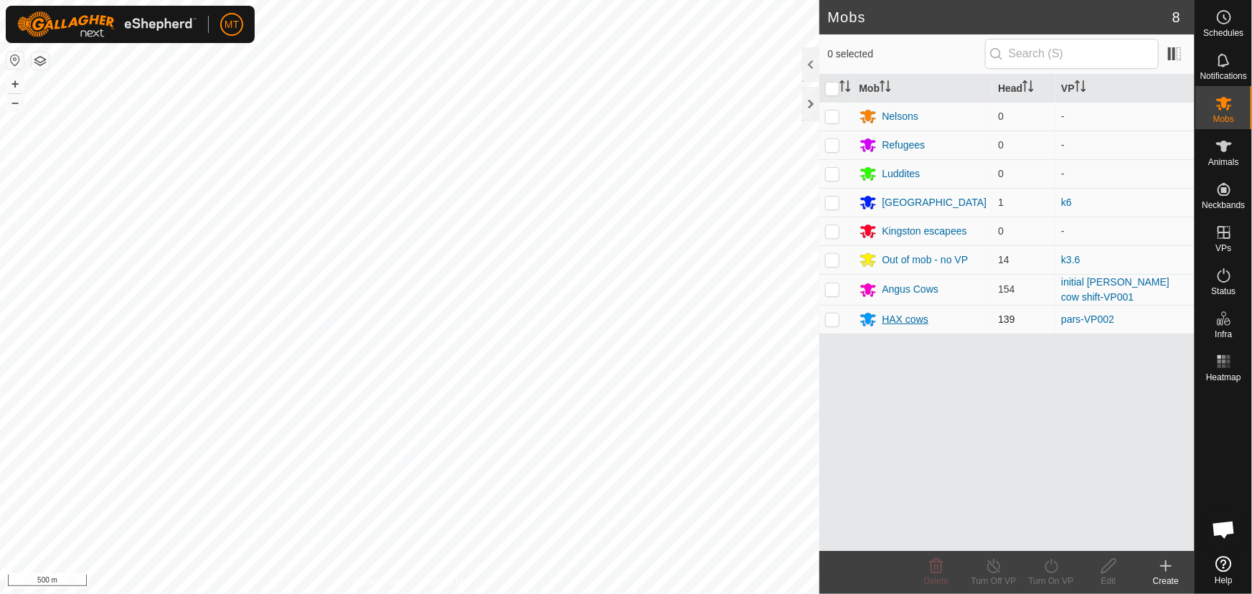
click at [889, 315] on div "HAX cows" at bounding box center [905, 319] width 47 height 15
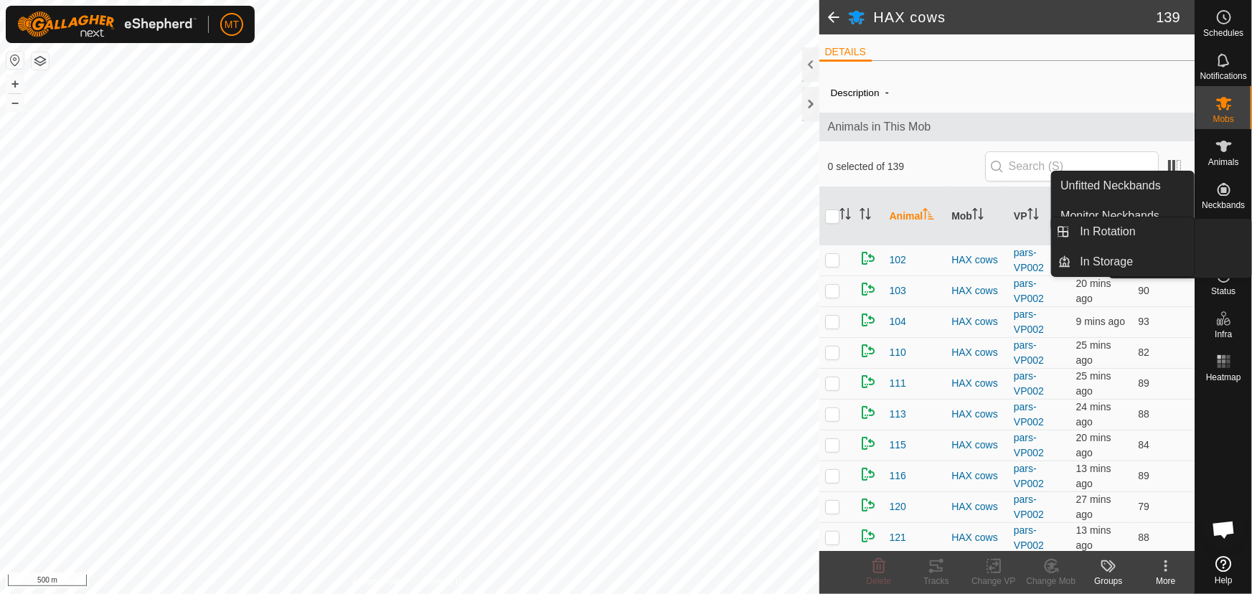
click at [1223, 235] on icon at bounding box center [1223, 232] width 13 height 13
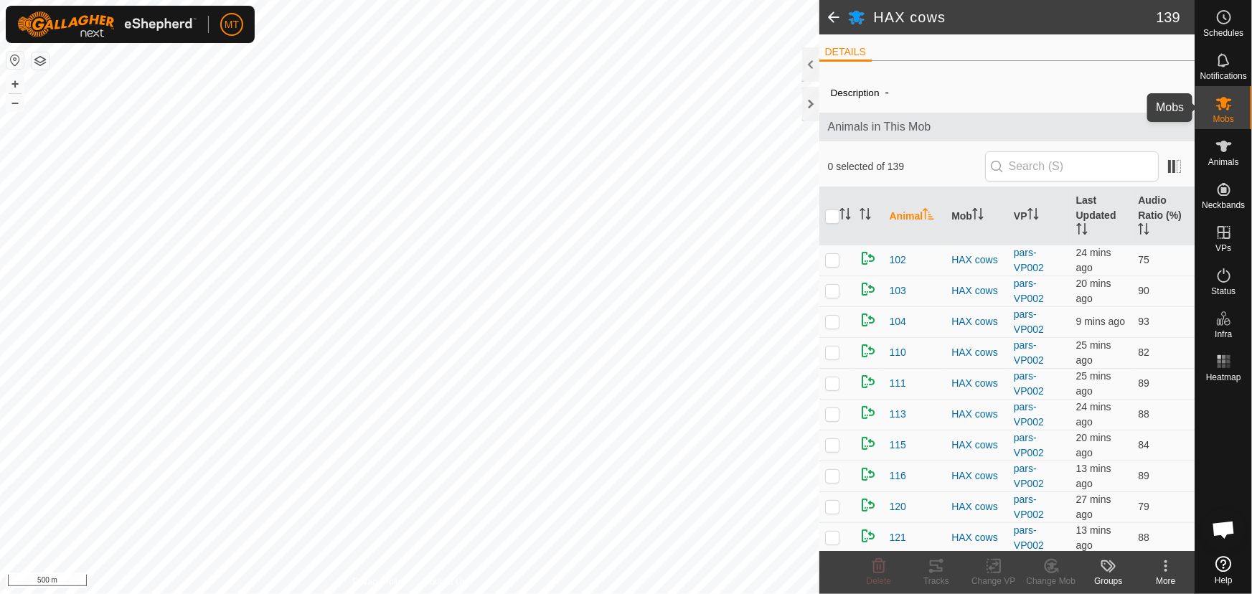
click at [1221, 100] on icon at bounding box center [1224, 104] width 16 height 14
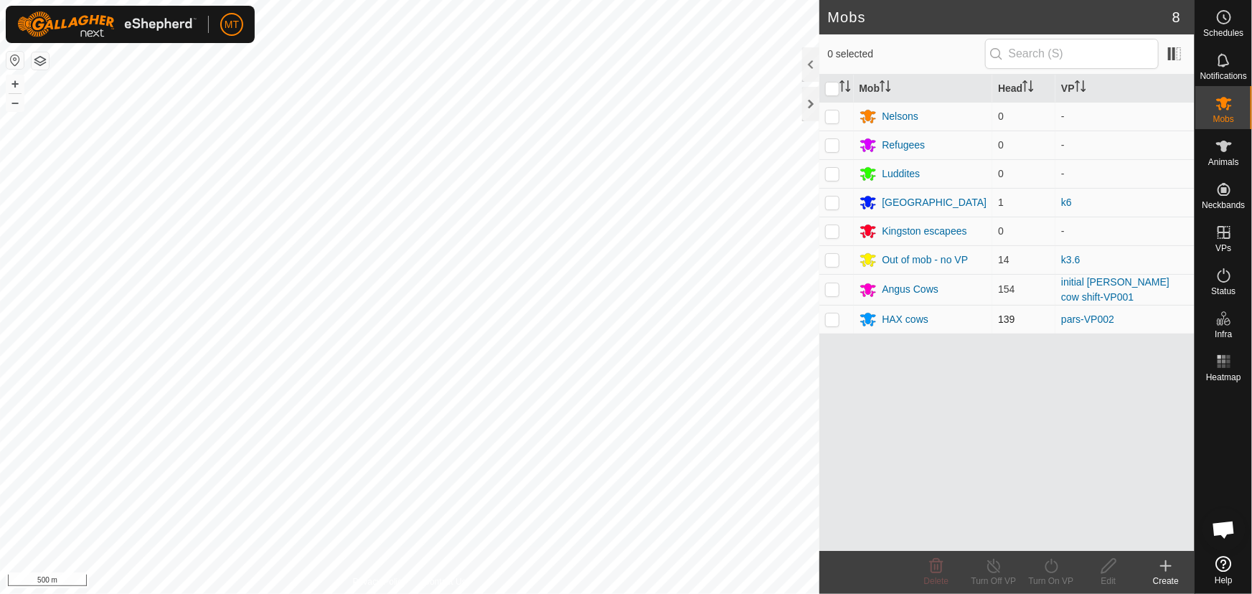
click at [834, 319] on p-checkbox at bounding box center [832, 318] width 14 height 11
checkbox input "true"
click at [1042, 573] on icon at bounding box center [1051, 565] width 18 height 17
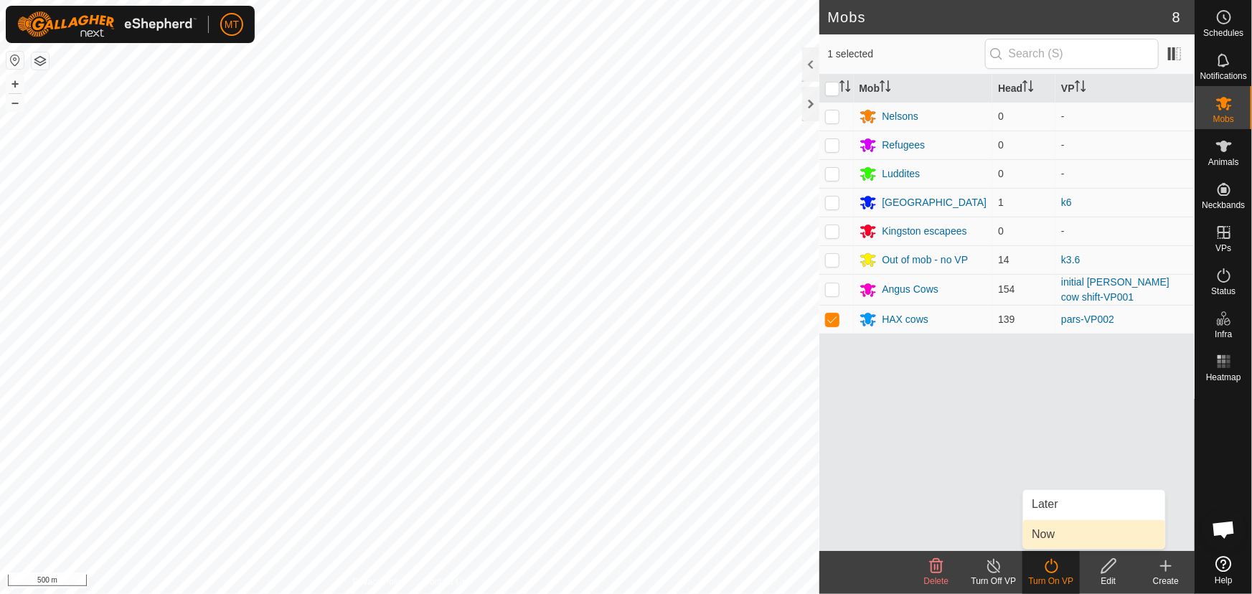
click at [1050, 533] on link "Now" at bounding box center [1094, 534] width 142 height 29
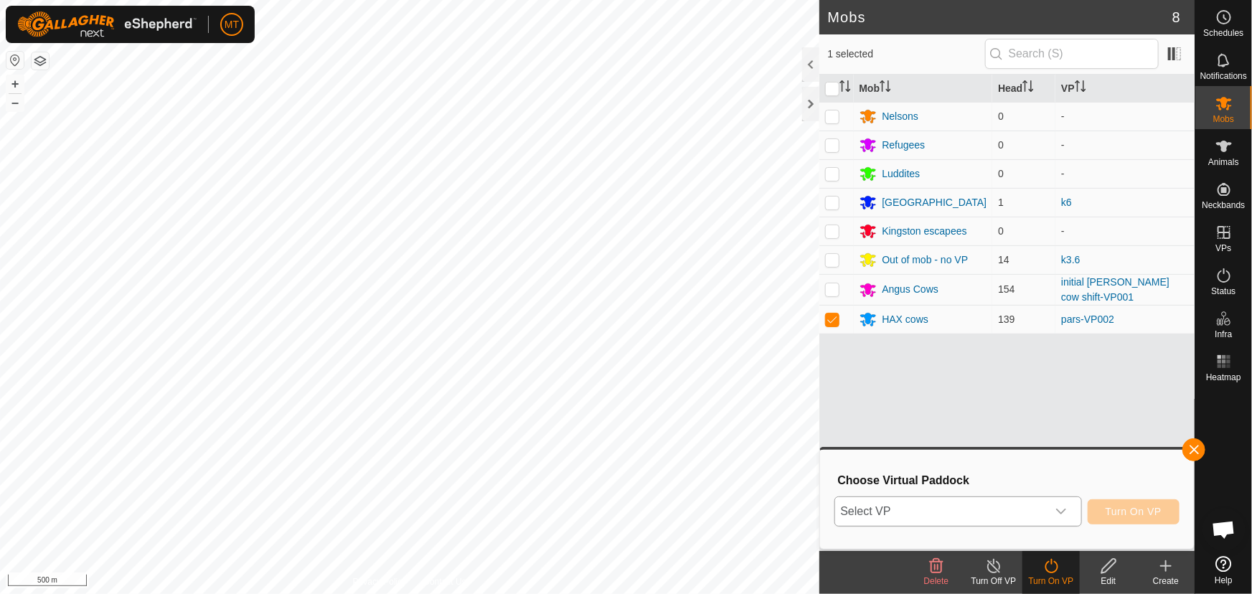
click at [974, 507] on span "Select VP" at bounding box center [941, 511] width 212 height 29
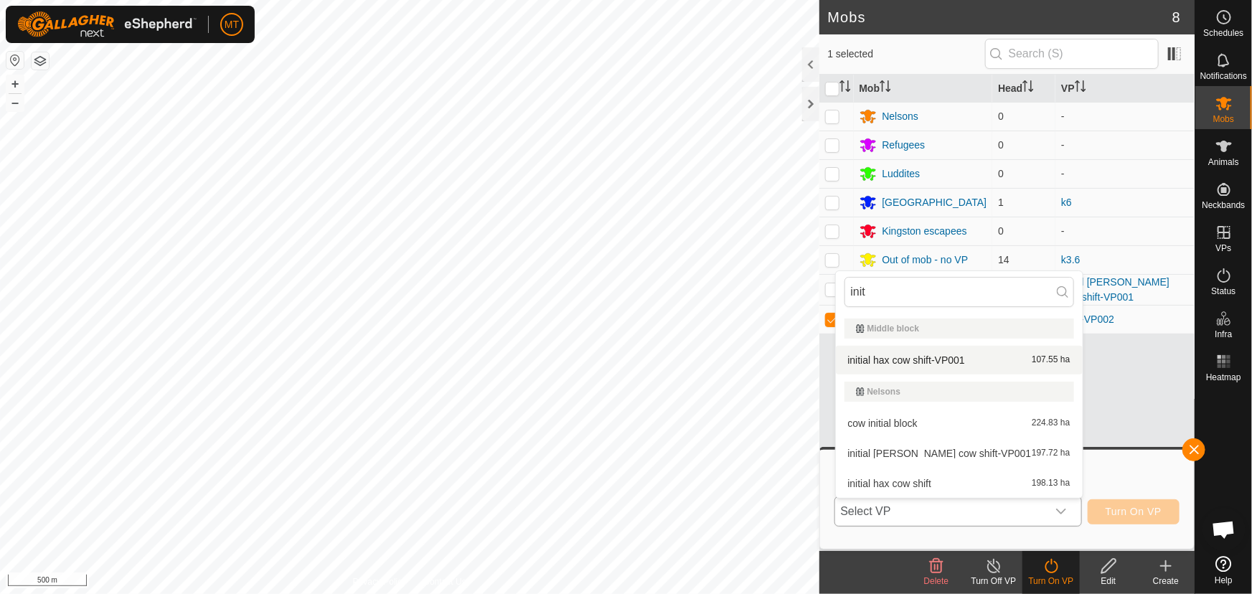
type input "init"
click at [969, 365] on li "initial hax cow shift-VP001 107.55 ha" at bounding box center [959, 360] width 247 height 29
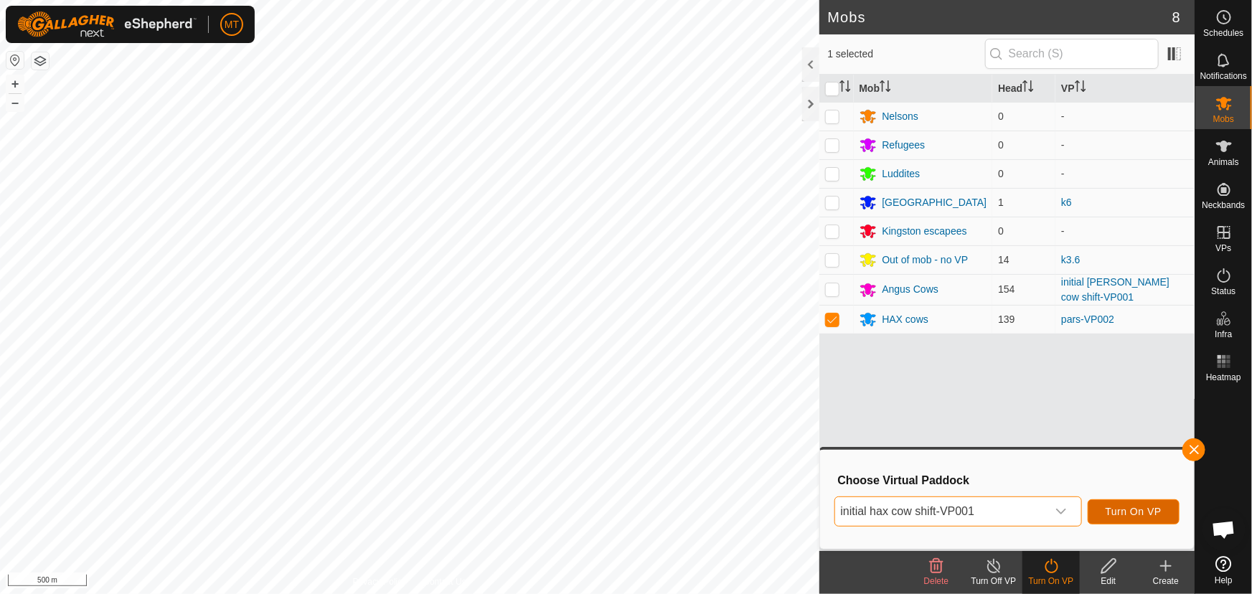
click at [1130, 512] on span "Turn On VP" at bounding box center [1133, 511] width 56 height 11
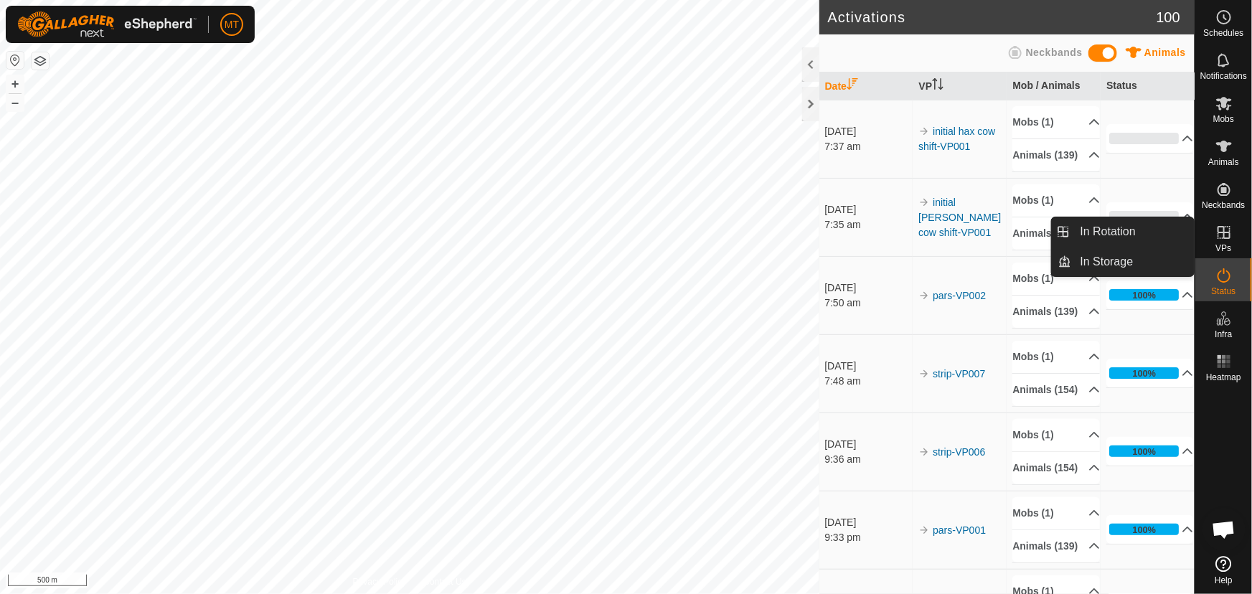
drag, startPoint x: 1226, startPoint y: 247, endPoint x: 1222, endPoint y: 234, distance: 14.3
click at [1222, 234] on icon at bounding box center [1223, 232] width 17 height 17
click at [1111, 233] on link "In Rotation" at bounding box center [1133, 231] width 123 height 29
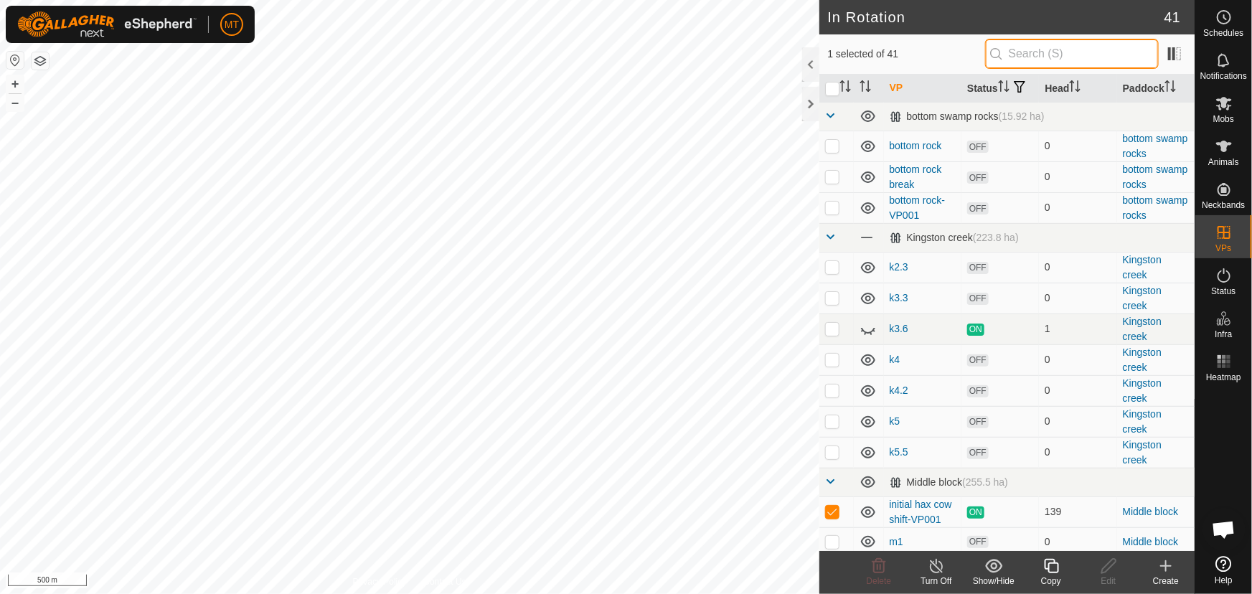
click at [1034, 52] on input "text" at bounding box center [1072, 54] width 174 height 30
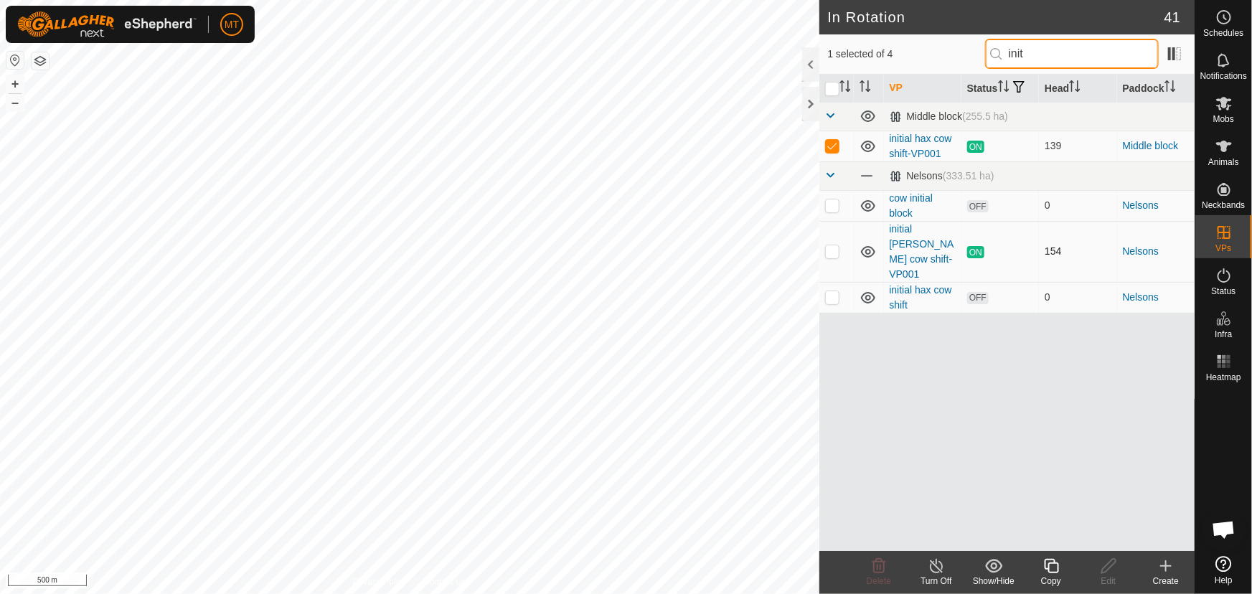
type input "init"
click at [826, 245] on p-checkbox at bounding box center [832, 250] width 14 height 11
checkbox input "true"
click at [826, 133] on td at bounding box center [836, 146] width 34 height 31
checkbox input "false"
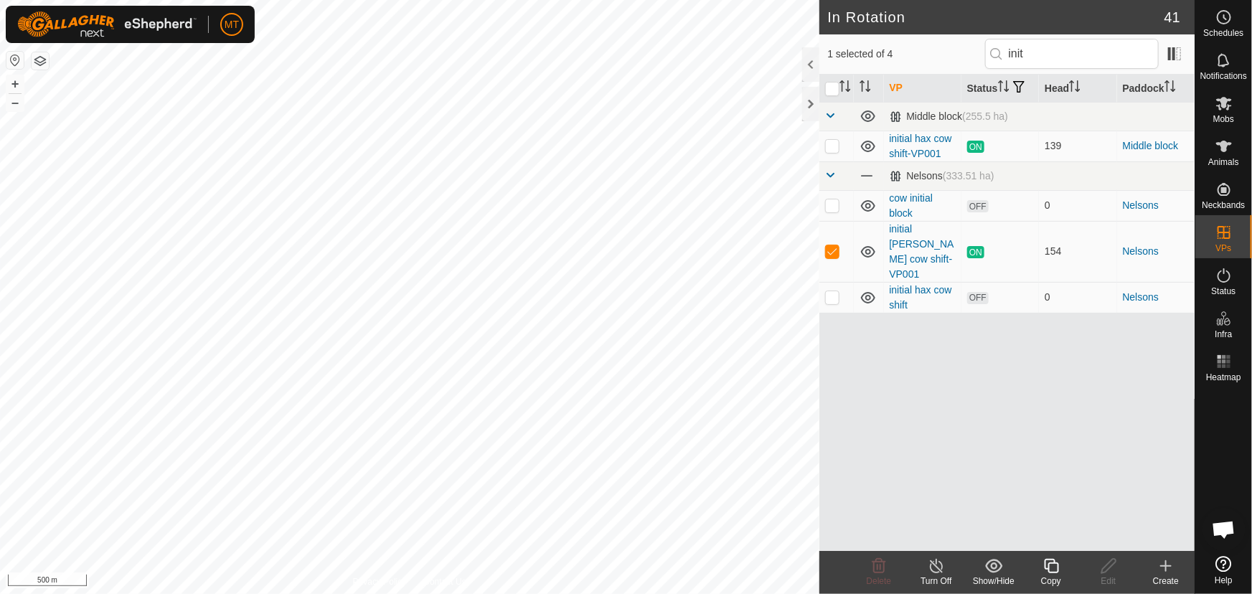
click at [1049, 570] on icon at bounding box center [1051, 566] width 14 height 14
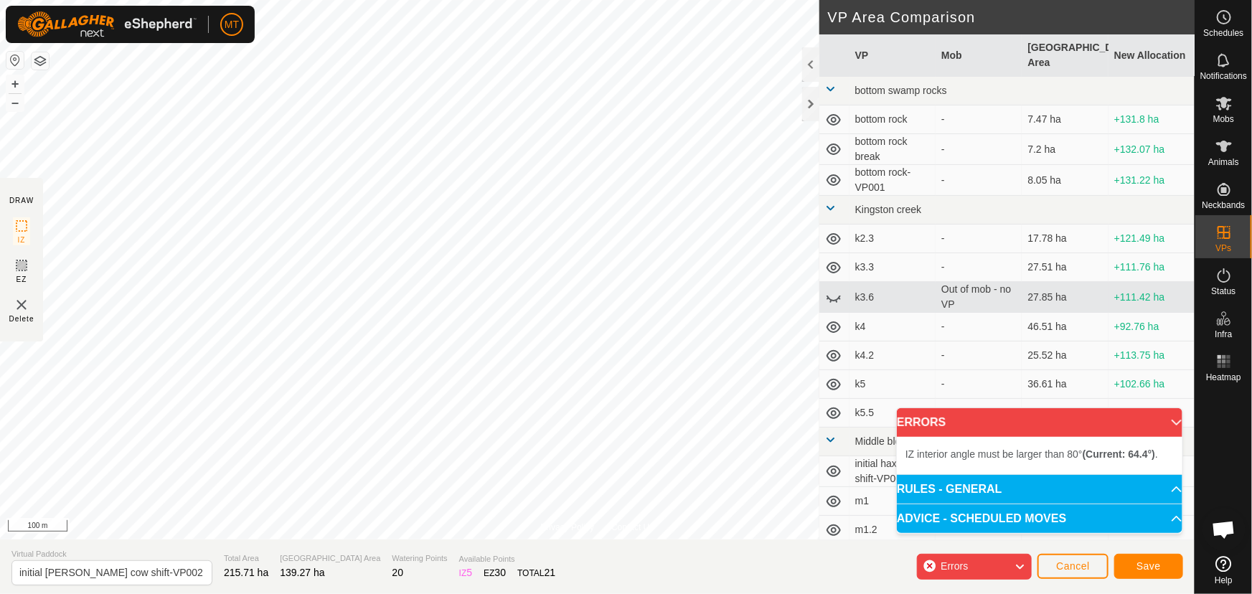
click at [852, 176] on div "Privacy Policy Contact Us Type: Inclusion Zone undefined Animal + – ⇧ i 100 m D…" at bounding box center [597, 297] width 1194 height 594
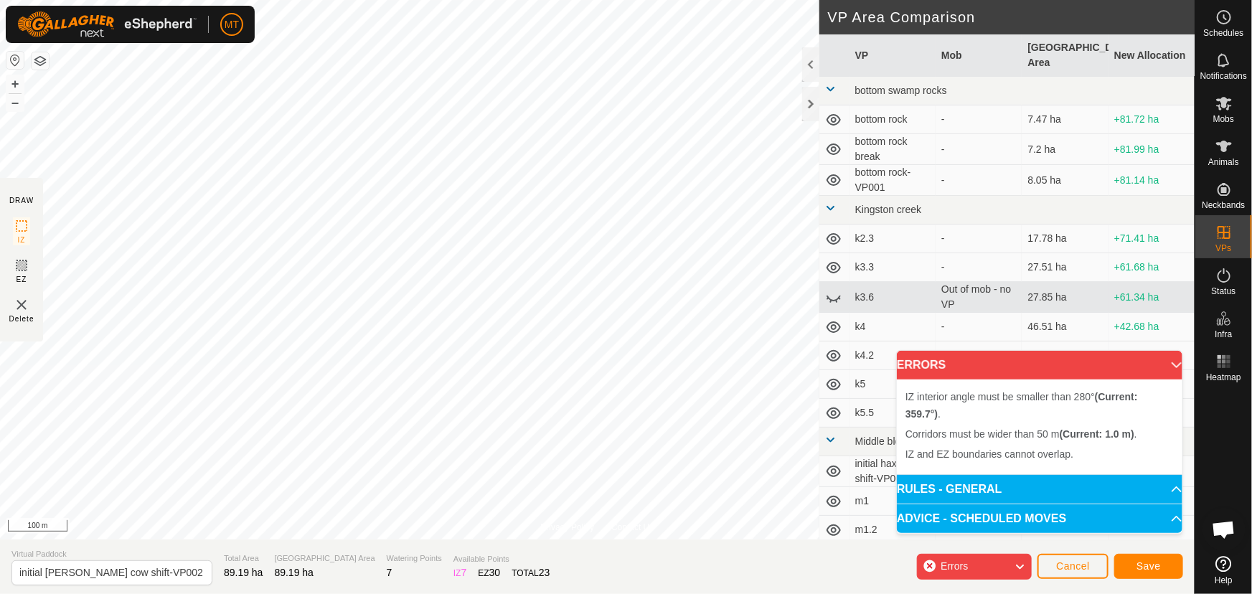
click at [602, 525] on div "Privacy Policy Contact Us IZ interior angle must be larger than 80° (Current: 2…" at bounding box center [597, 269] width 1194 height 539
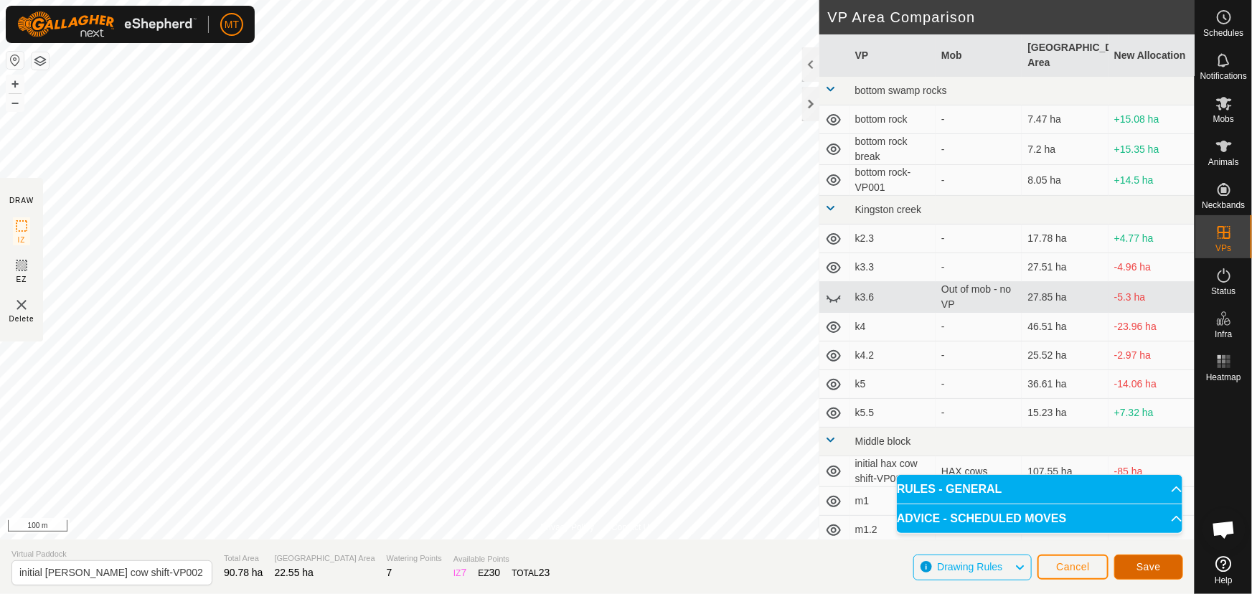
click at [1157, 568] on span "Save" at bounding box center [1148, 566] width 24 height 11
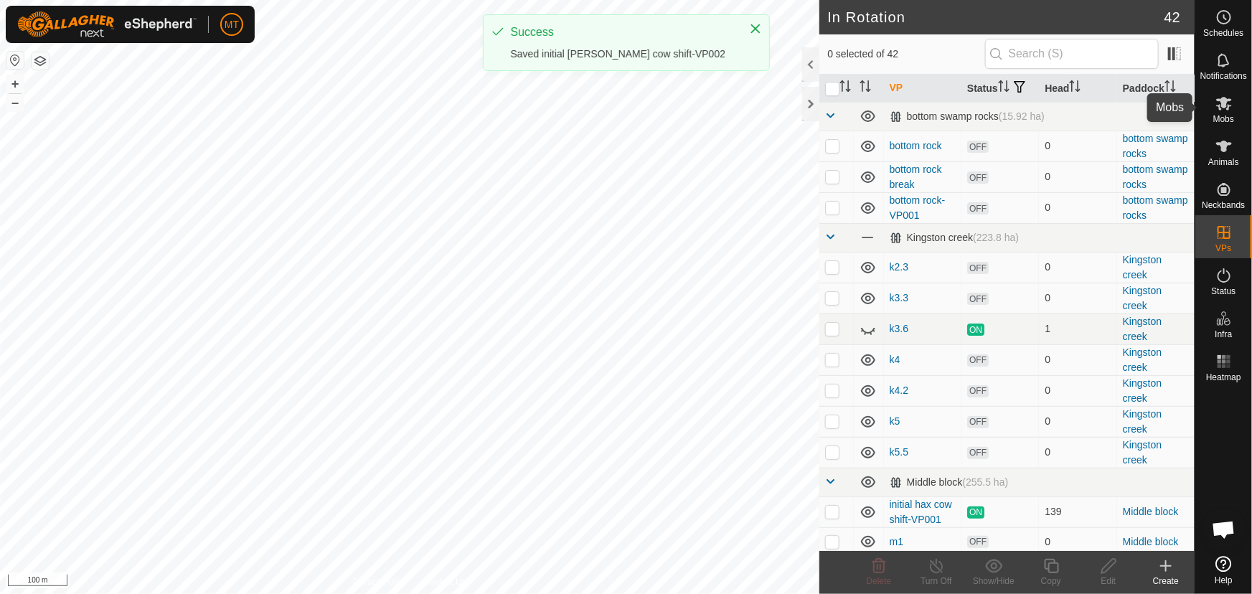
click at [1226, 105] on icon at bounding box center [1223, 103] width 17 height 17
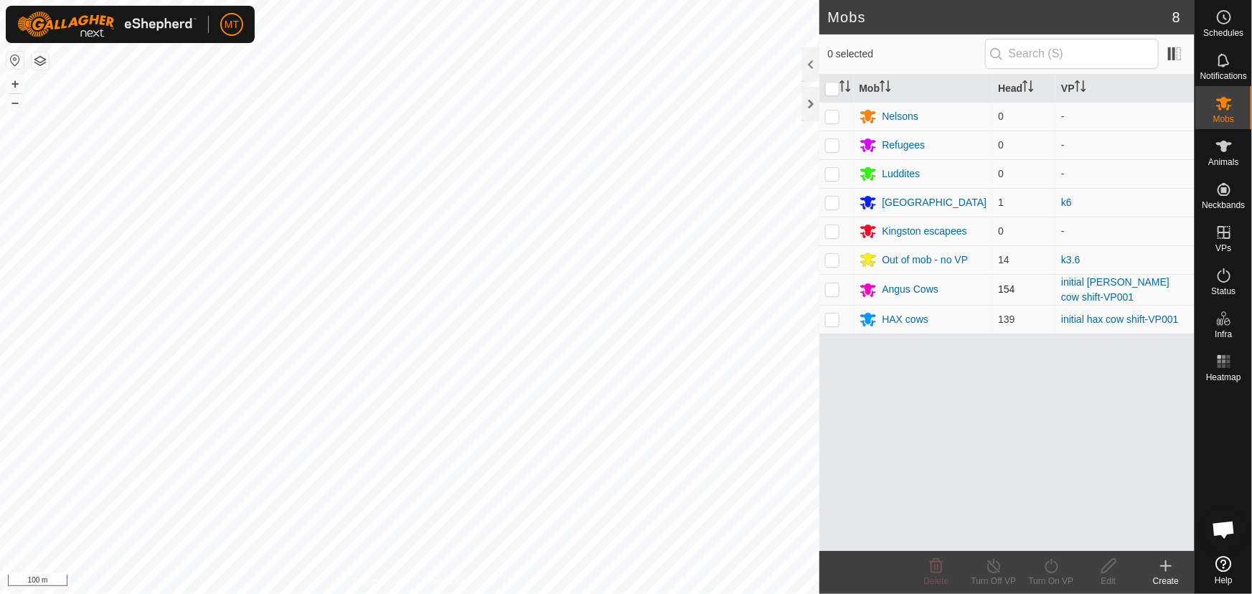
click at [832, 288] on p-checkbox at bounding box center [832, 288] width 14 height 11
checkbox input "true"
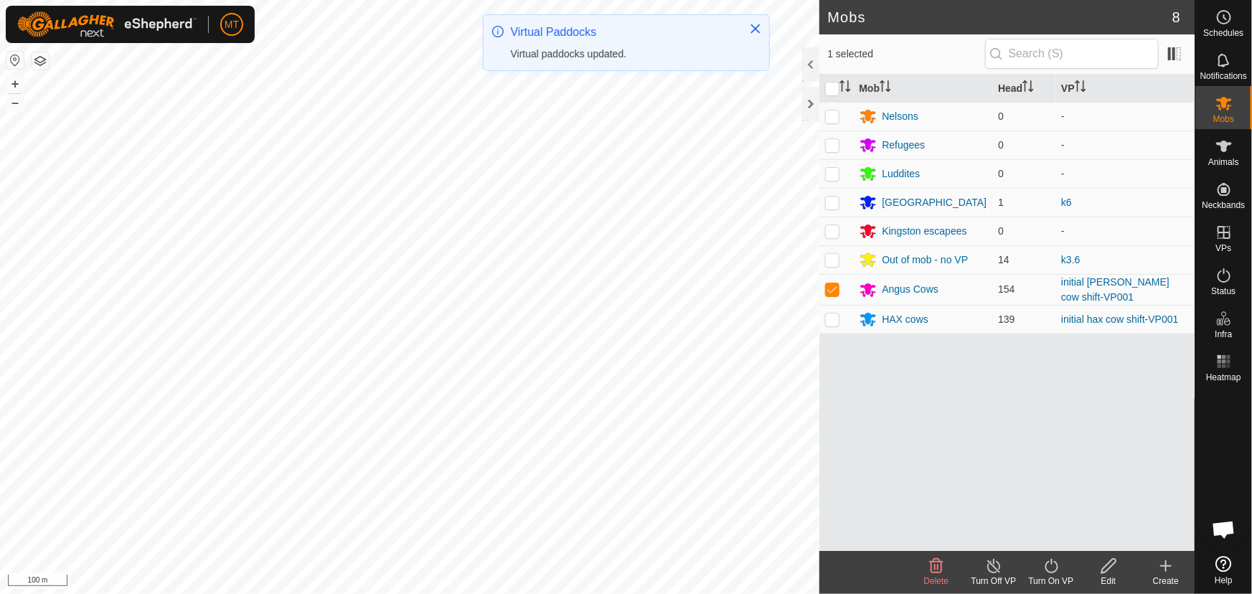
click at [1049, 573] on icon at bounding box center [1051, 565] width 18 height 17
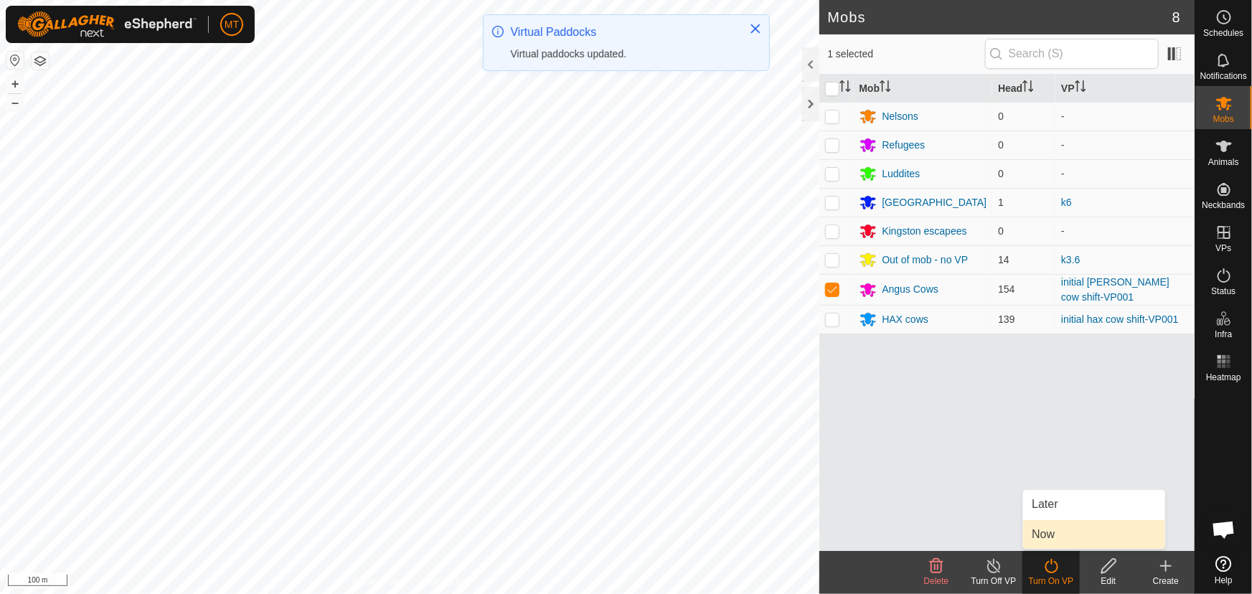
click at [1038, 527] on link "Now" at bounding box center [1094, 534] width 142 height 29
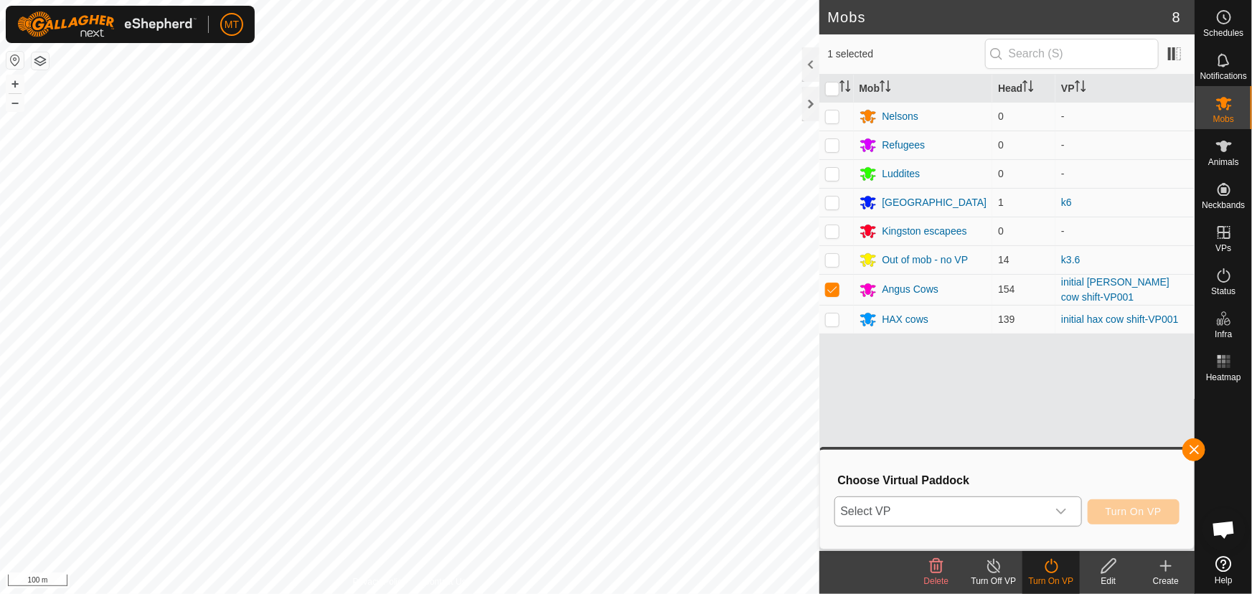
click at [940, 519] on span "Select VP" at bounding box center [941, 511] width 212 height 29
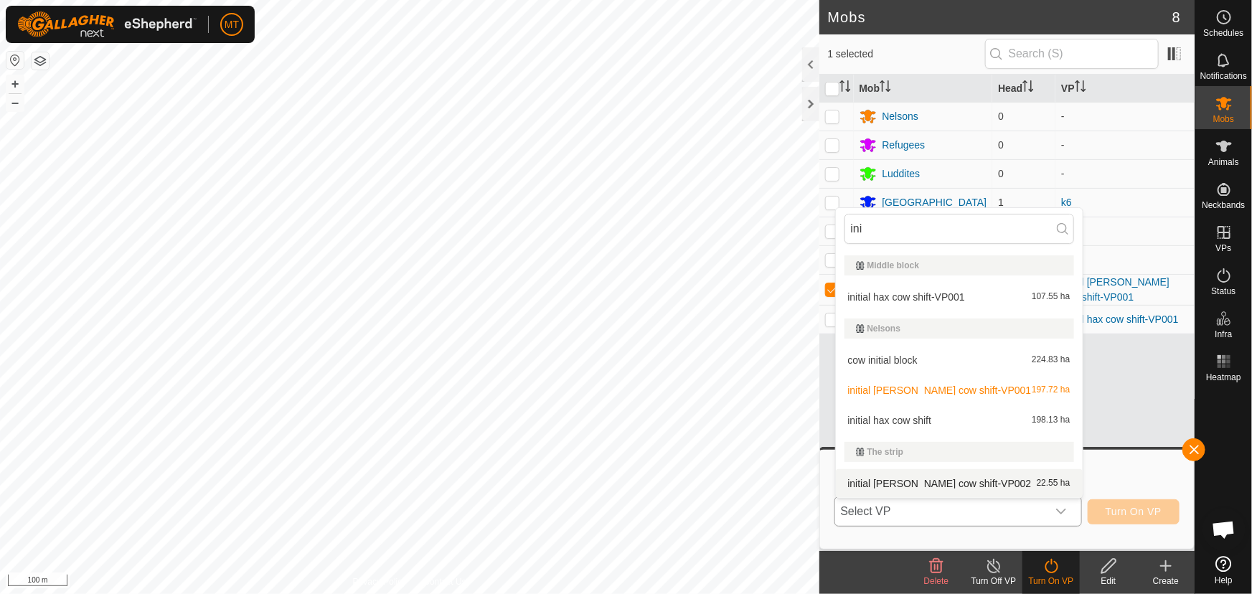
type input "ini"
click at [983, 482] on li "initial [PERSON_NAME] cow shift-VP002 22.55 ha" at bounding box center [959, 483] width 247 height 29
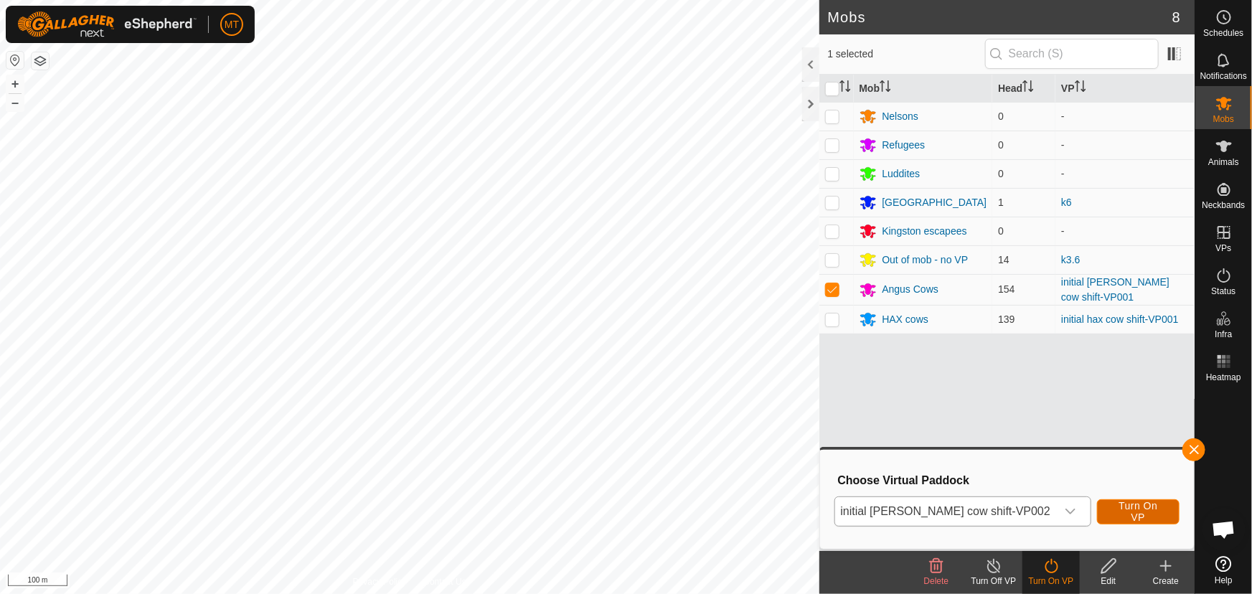
click at [1148, 506] on span "Turn On VP" at bounding box center [1138, 511] width 47 height 23
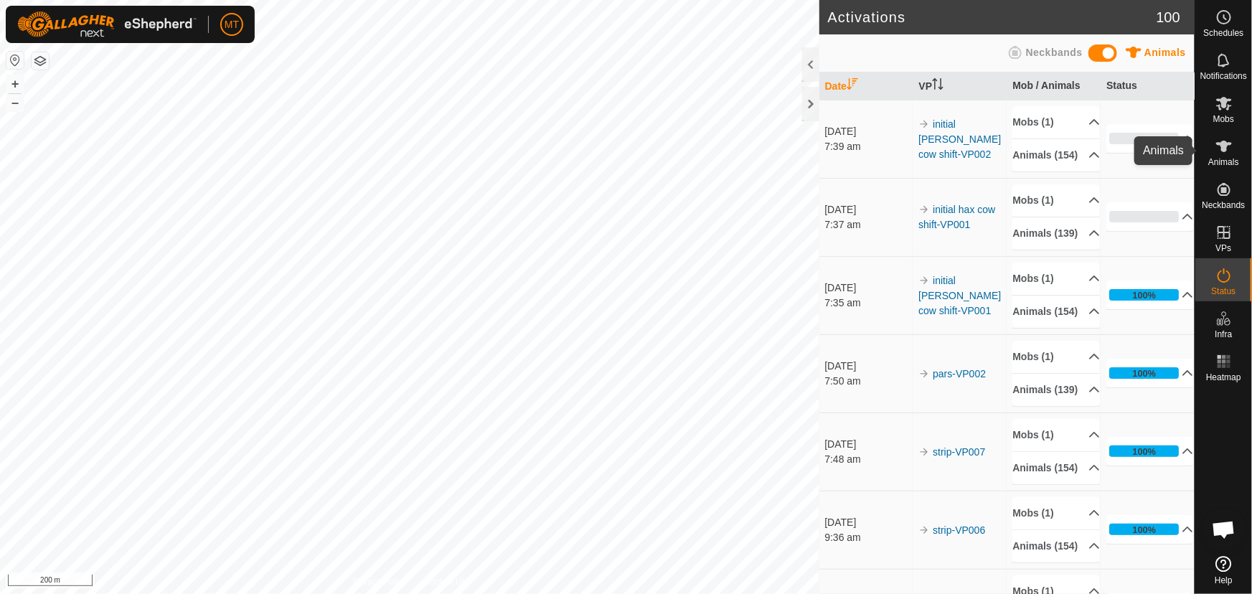
click at [1215, 153] on icon at bounding box center [1223, 146] width 17 height 17
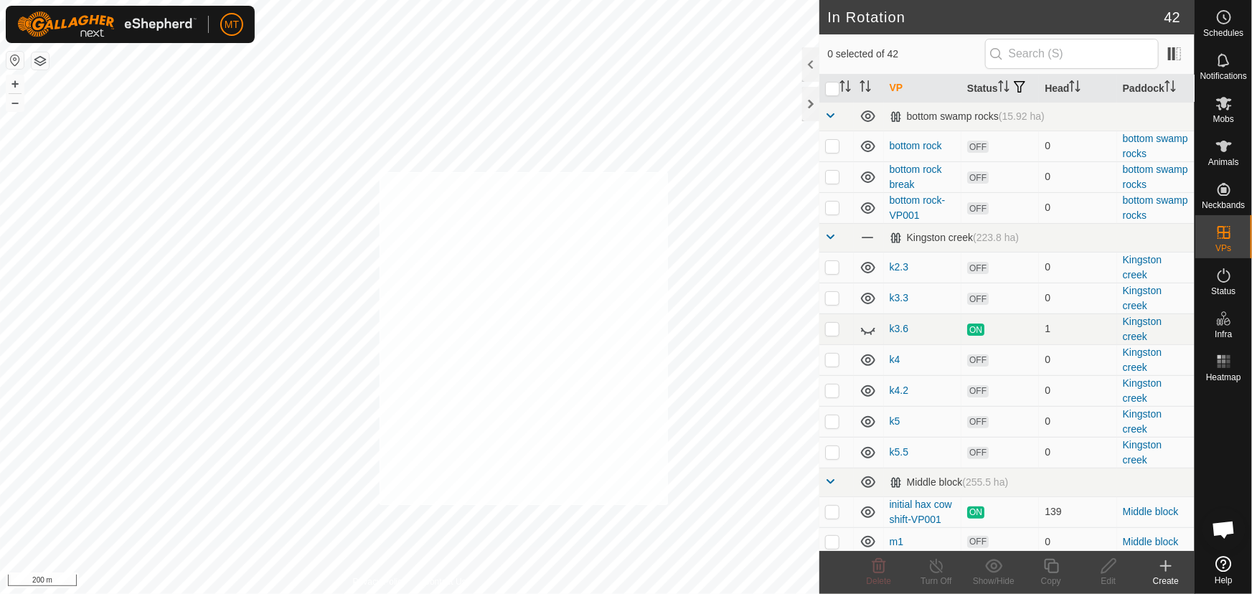
checkbox input "true"
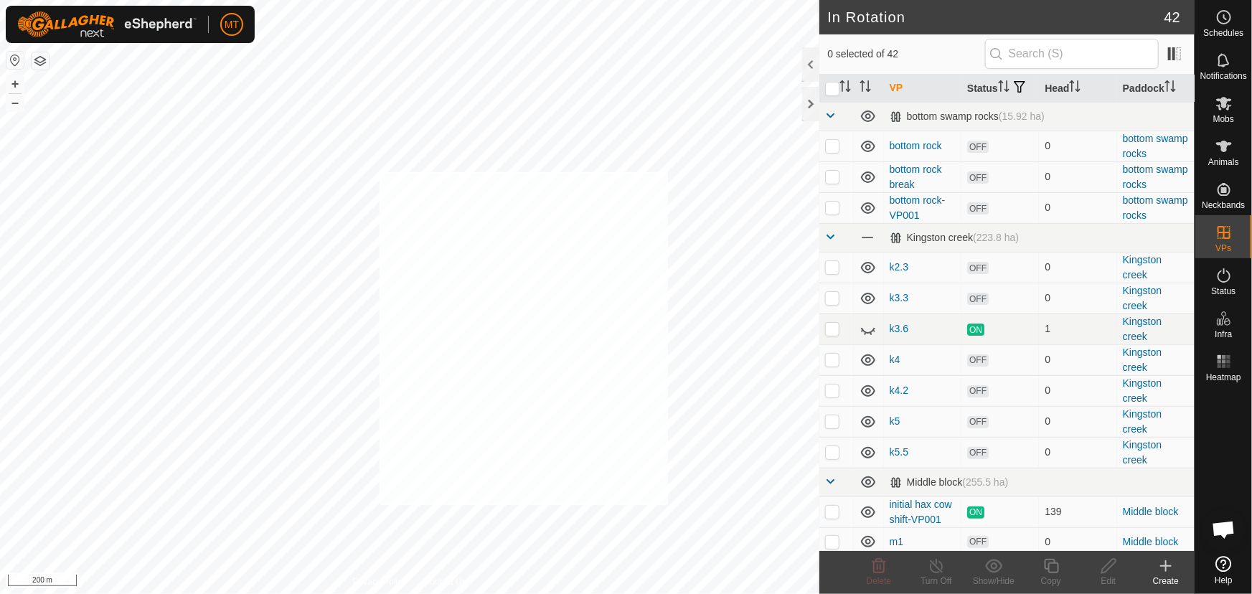
checkbox input "true"
click at [1216, 144] on icon at bounding box center [1224, 146] width 16 height 11
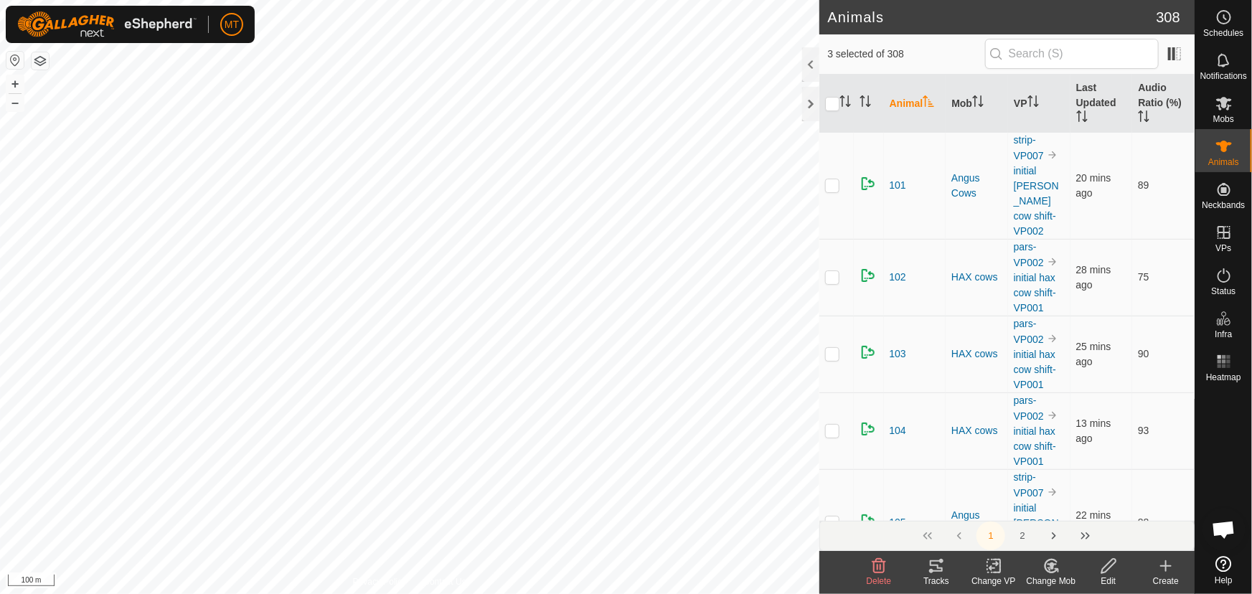
click at [930, 565] on icon at bounding box center [936, 565] width 13 height 11
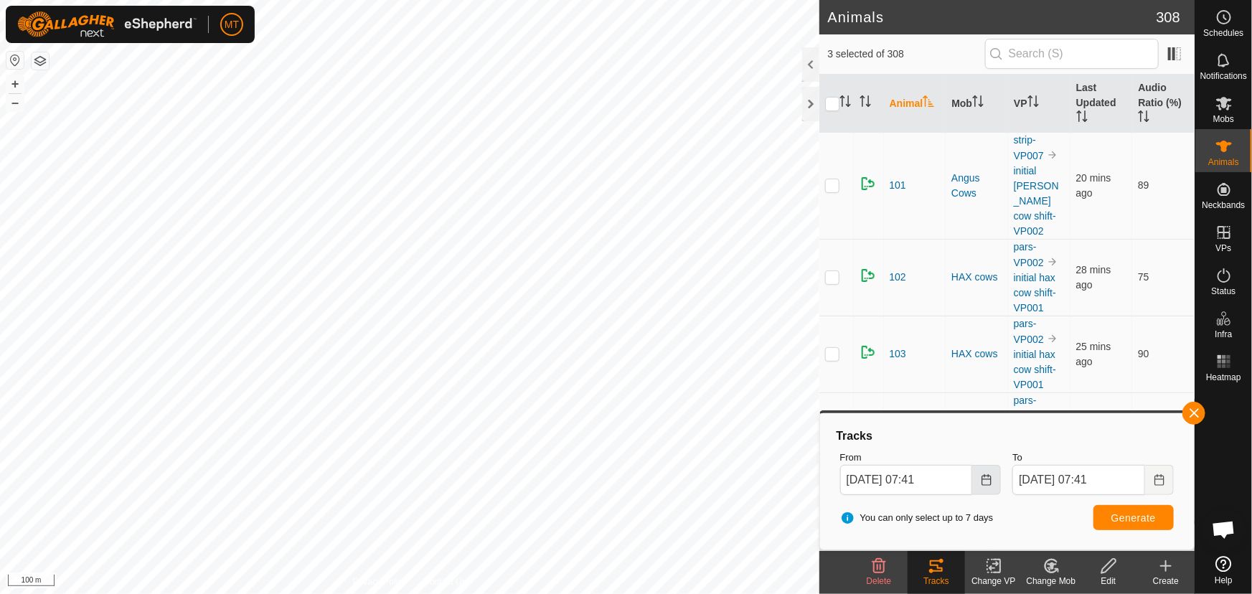
click at [987, 479] on icon "Choose Date" at bounding box center [985, 479] width 11 height 11
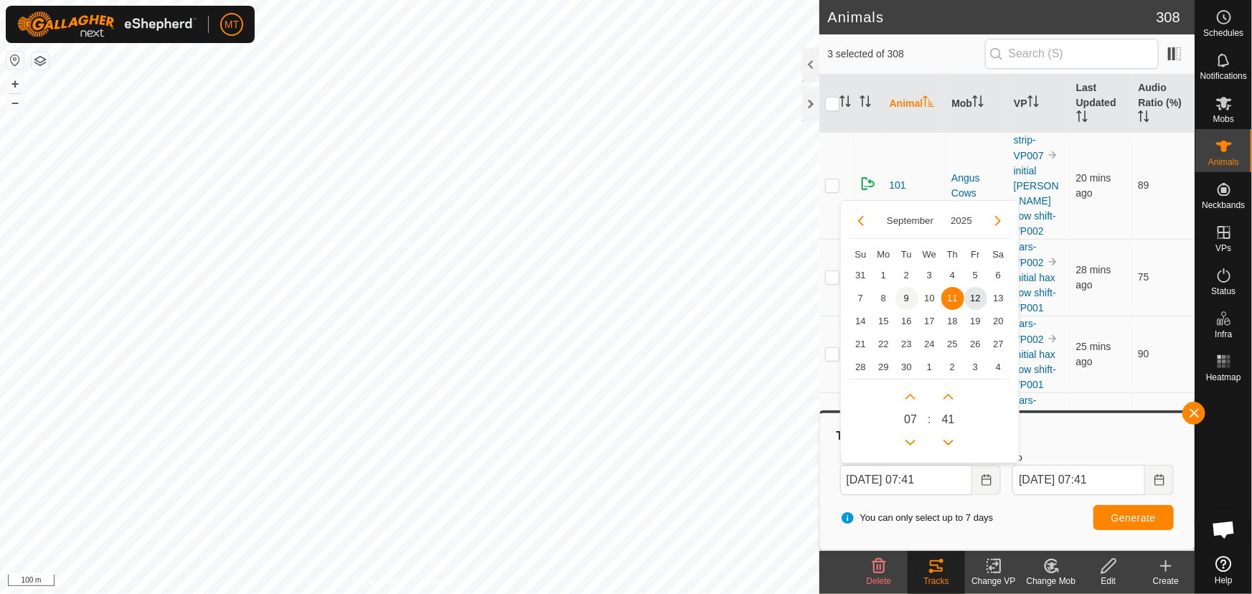
click at [904, 299] on span "9" at bounding box center [906, 298] width 23 height 23
type input "[DATE] 07:41"
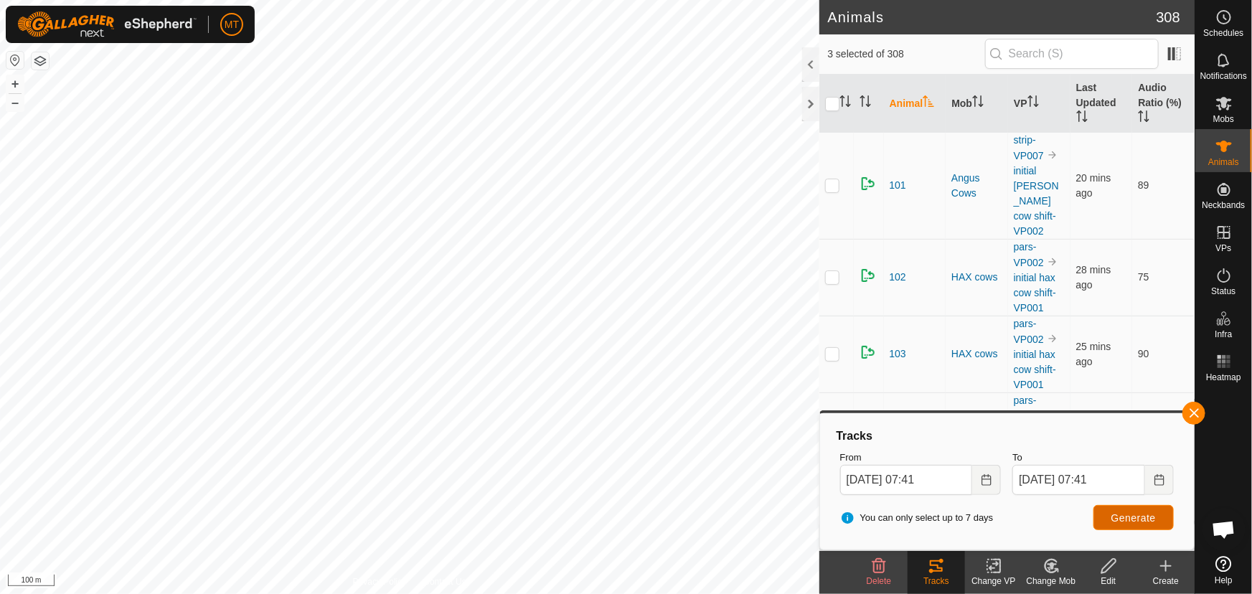
click at [1142, 527] on button "Generate" at bounding box center [1133, 517] width 80 height 25
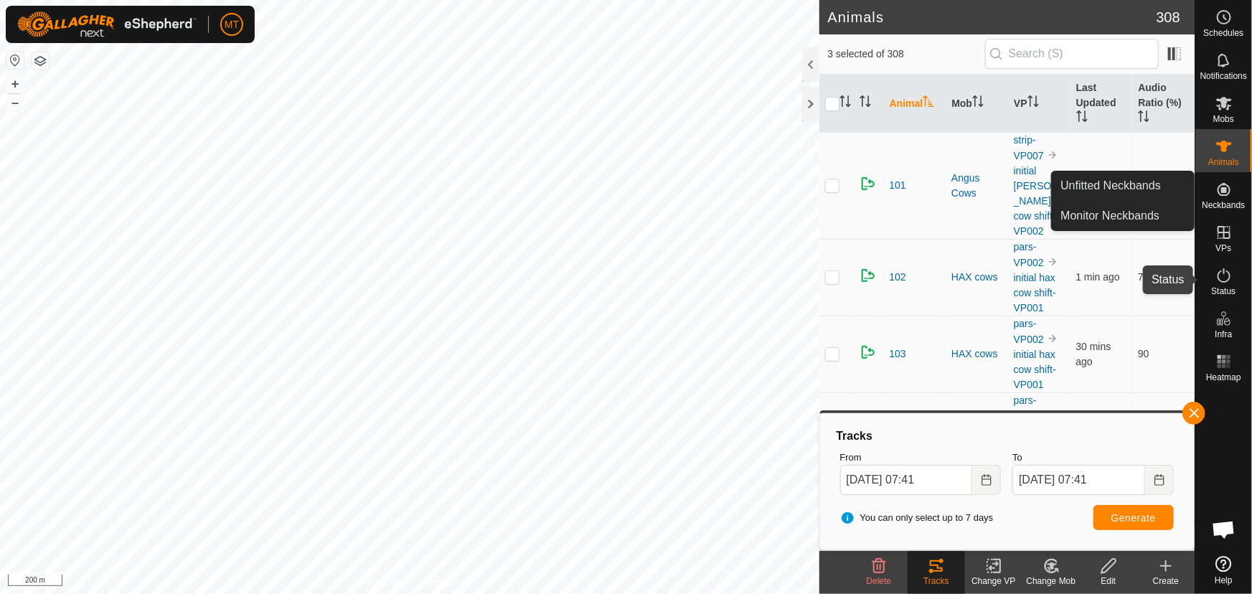
click at [1222, 275] on icon at bounding box center [1223, 275] width 17 height 17
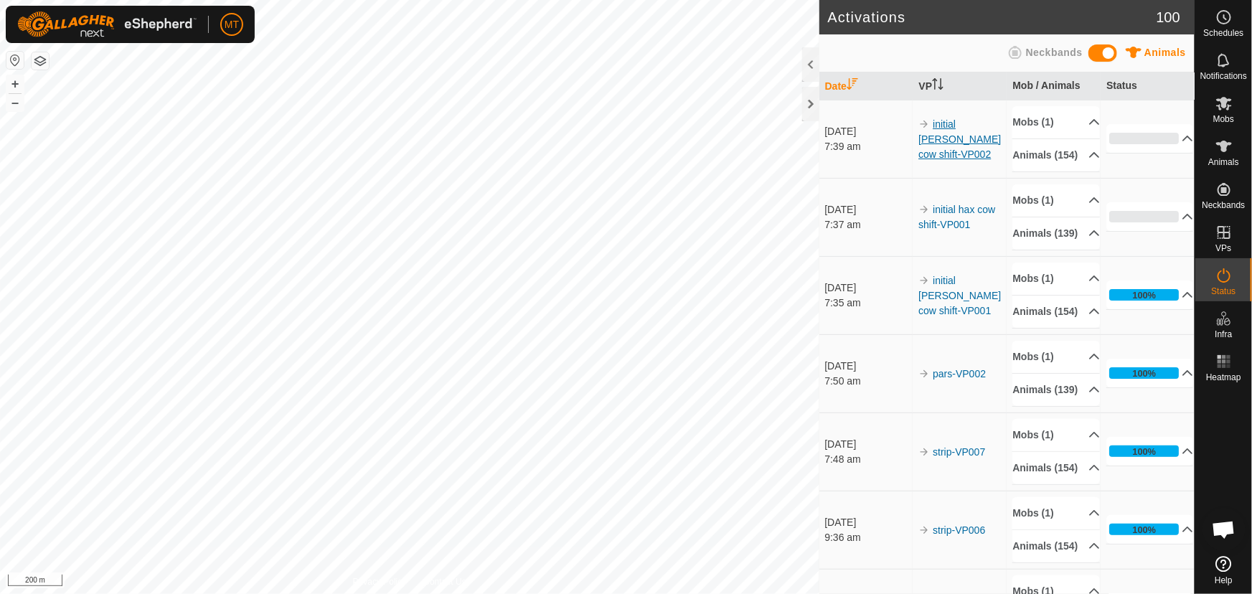
click at [957, 142] on link "initial [PERSON_NAME] cow shift-VP002" at bounding box center [959, 139] width 82 height 42
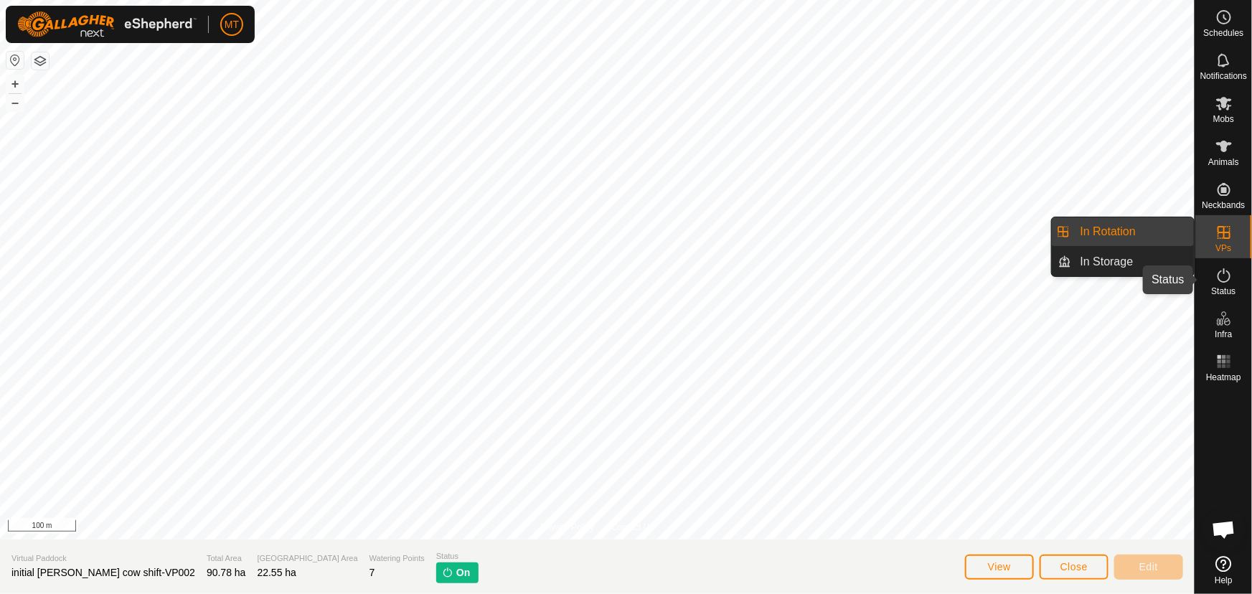
click at [1219, 285] on es-activation-svg-icon at bounding box center [1224, 275] width 26 height 23
